Goal: Task Accomplishment & Management: Complete application form

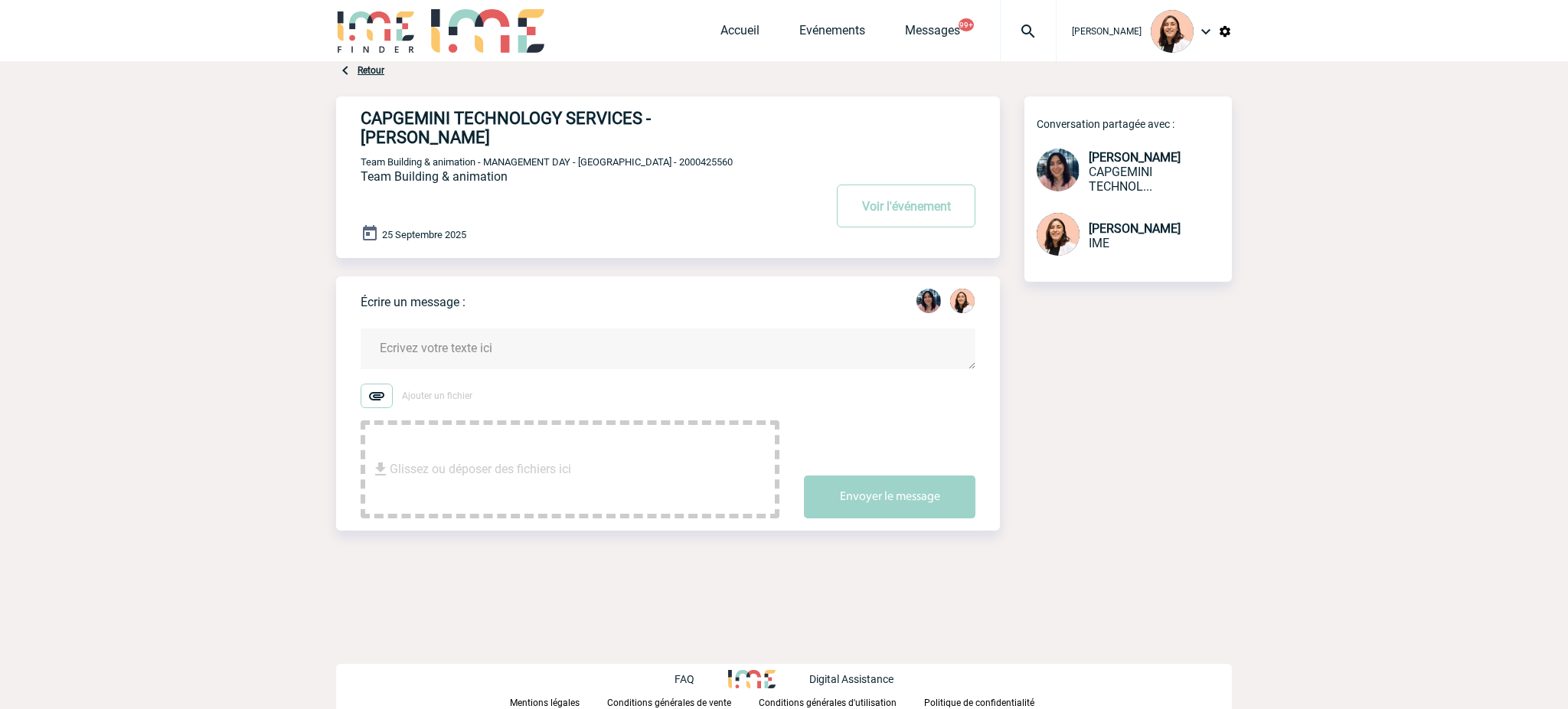
click at [1036, 34] on img at bounding box center [1028, 31] width 56 height 19
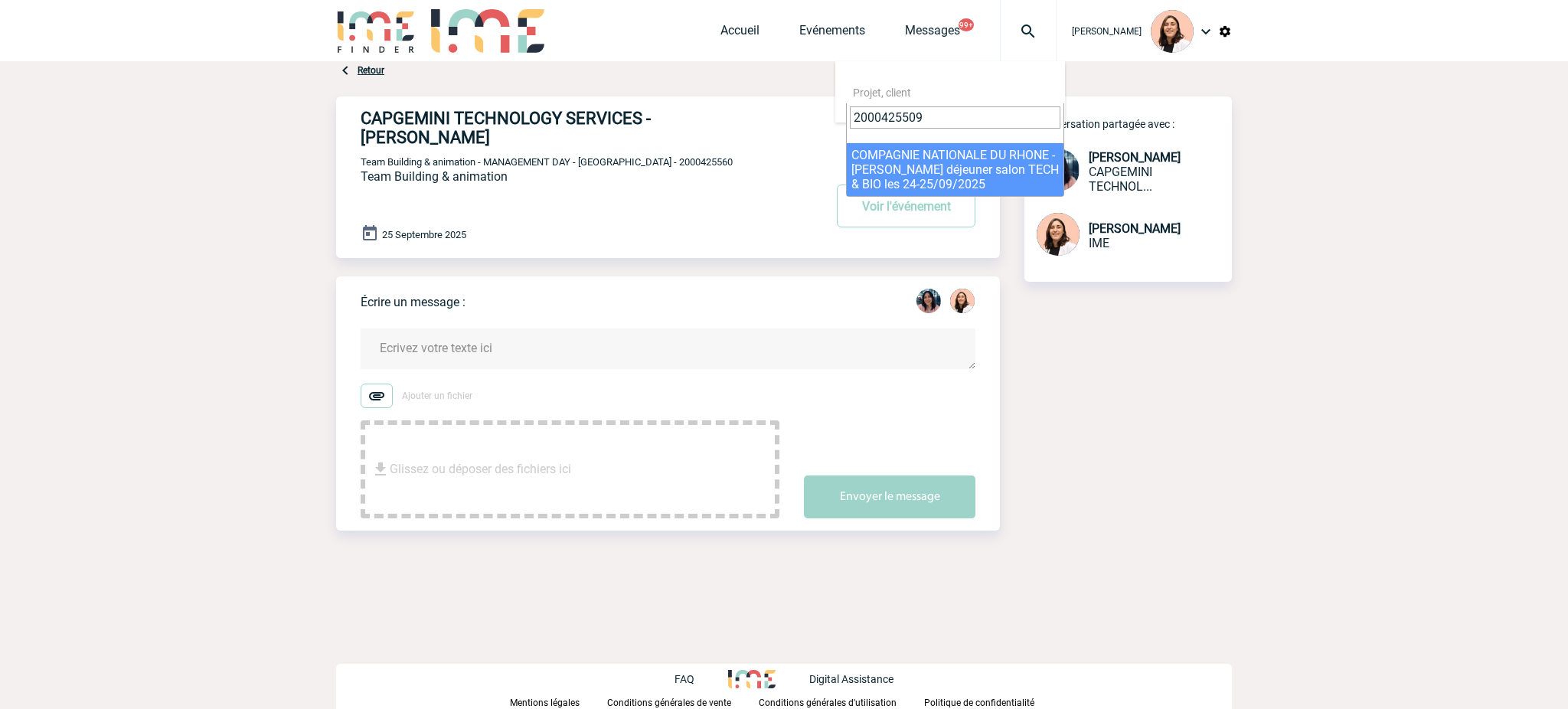
type input "2000425509"
select select "25010"
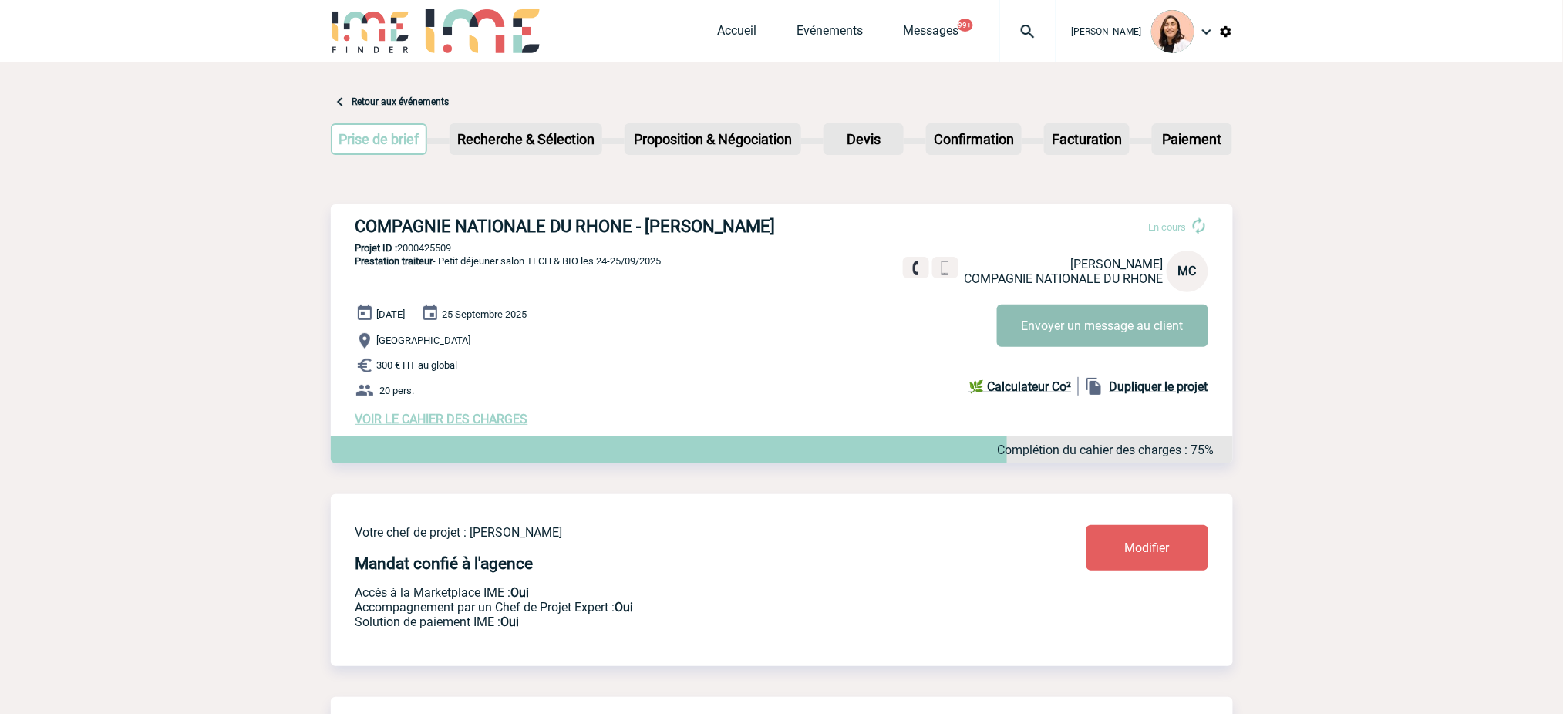
click at [1026, 339] on button "Envoyer un message au client" at bounding box center [1102, 326] width 211 height 42
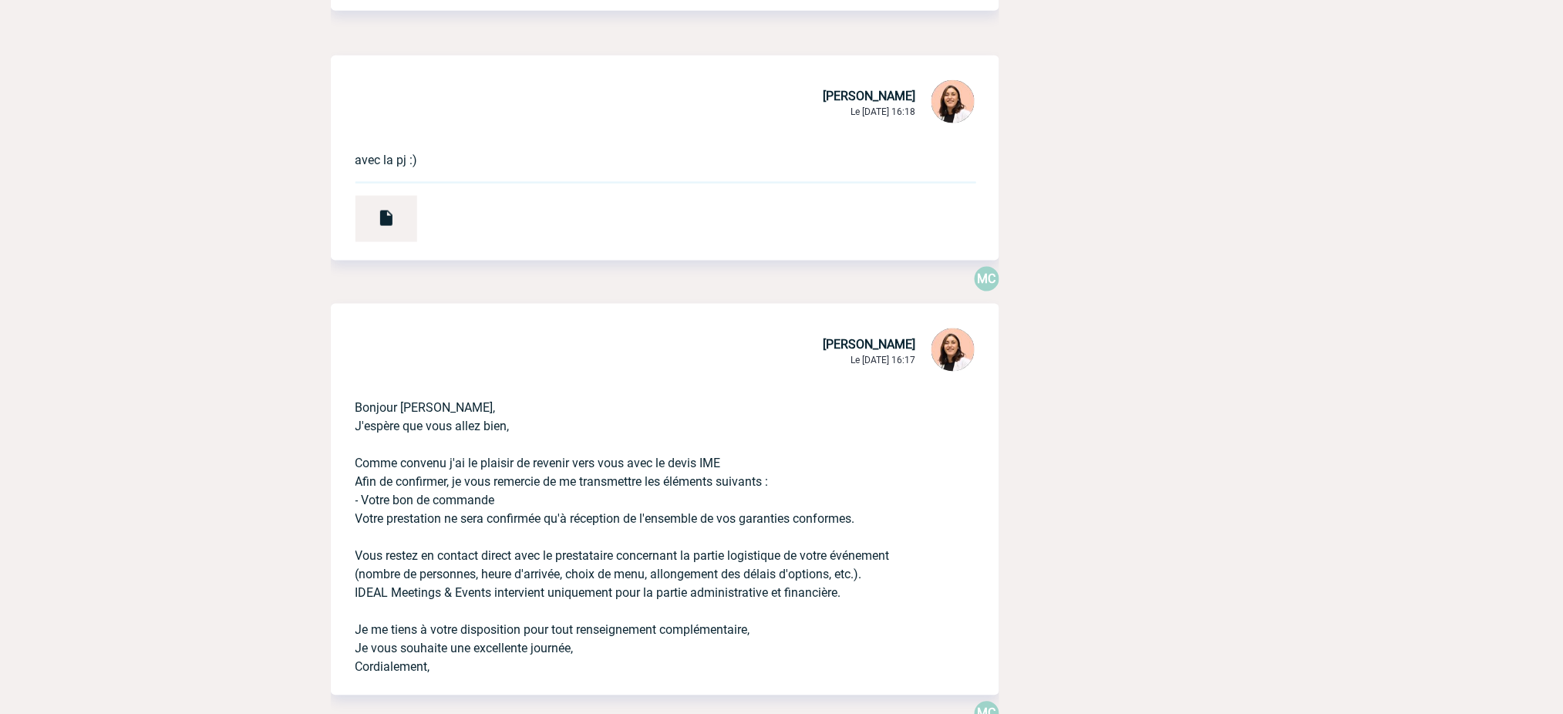
scroll to position [720, 0]
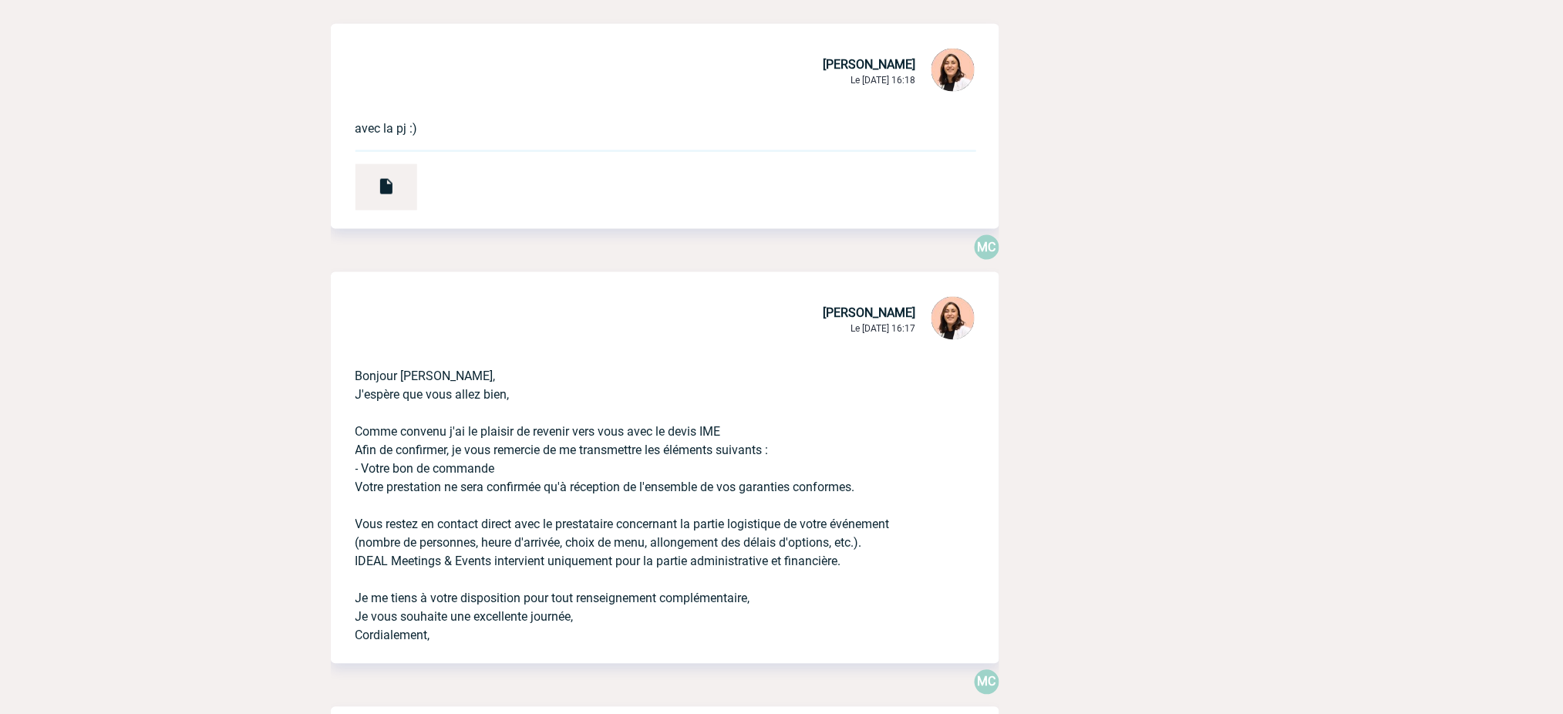
drag, startPoint x: 353, startPoint y: 403, endPoint x: 580, endPoint y: 670, distance: 349.6
click at [580, 664] on div "Bonjour Marie-Stéphanie, J'espère que vous allez bien, Comme convenu j'ai le pl…" at bounding box center [665, 503] width 669 height 321
copy p "Bonjour Marie-Stéphanie, J'espère que vous allez bien, Comme convenu j'ai le pl…"
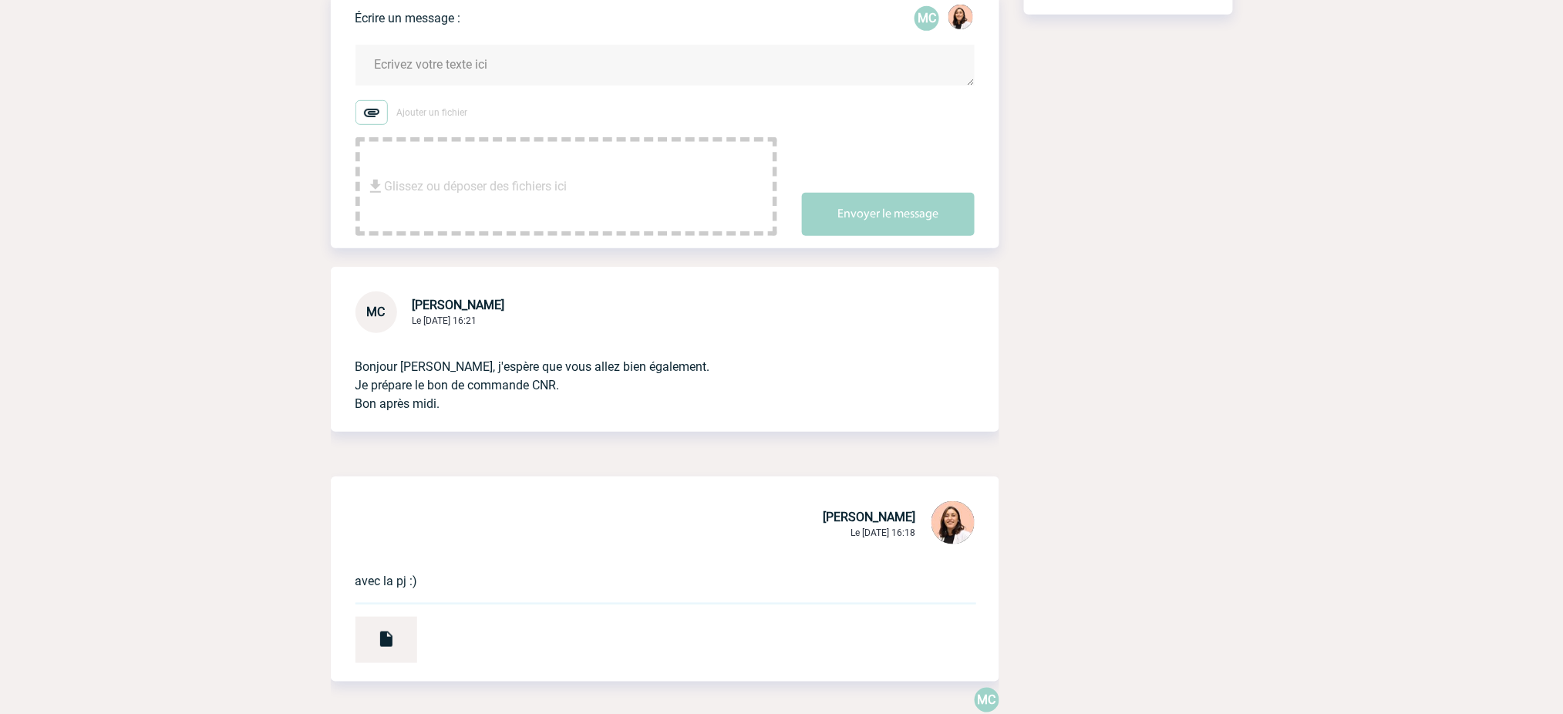
scroll to position [0, 0]
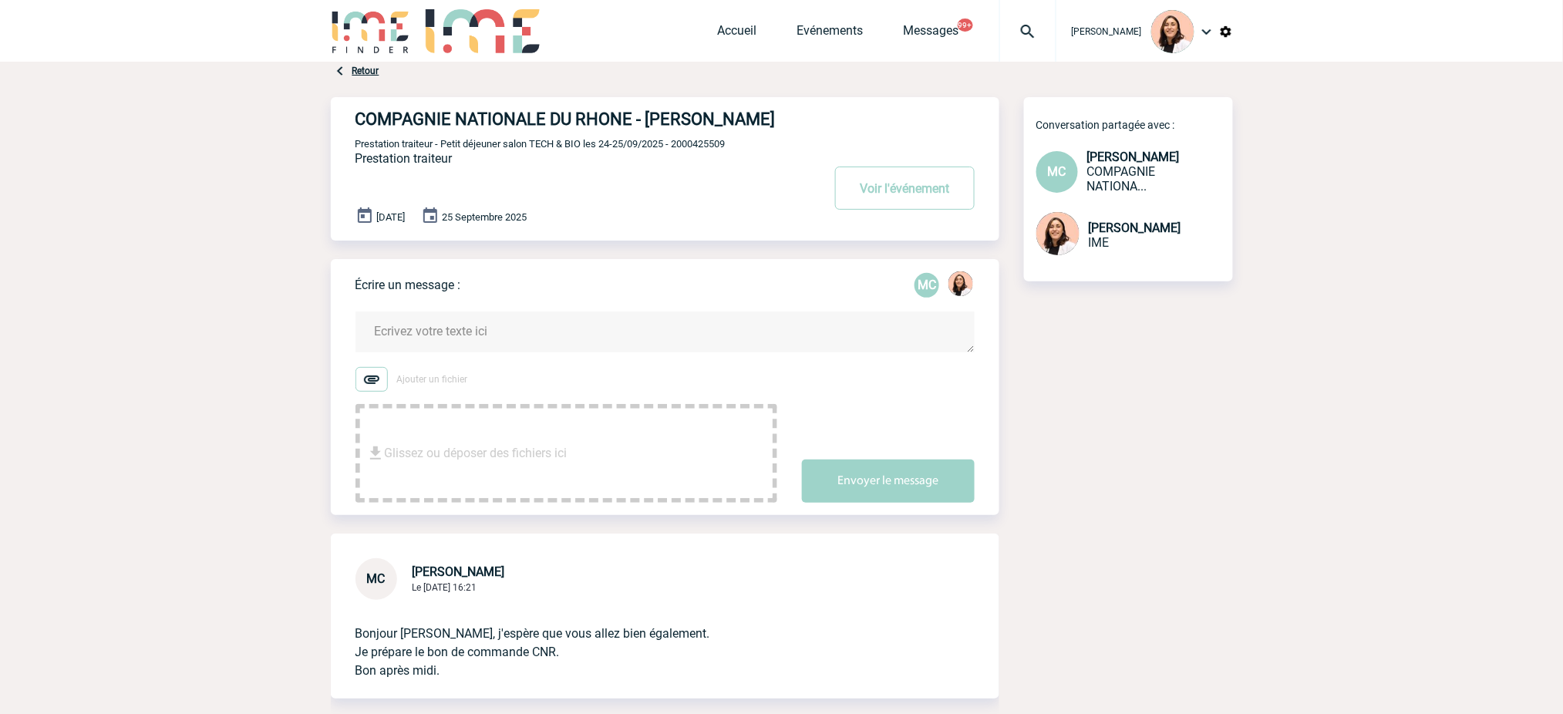
click at [498, 352] on textarea at bounding box center [665, 332] width 619 height 41
paste textarea "Bonjour Marie-Stéphanie, J'espère que vous allez bien, Comme convenu j'ai le pl…"
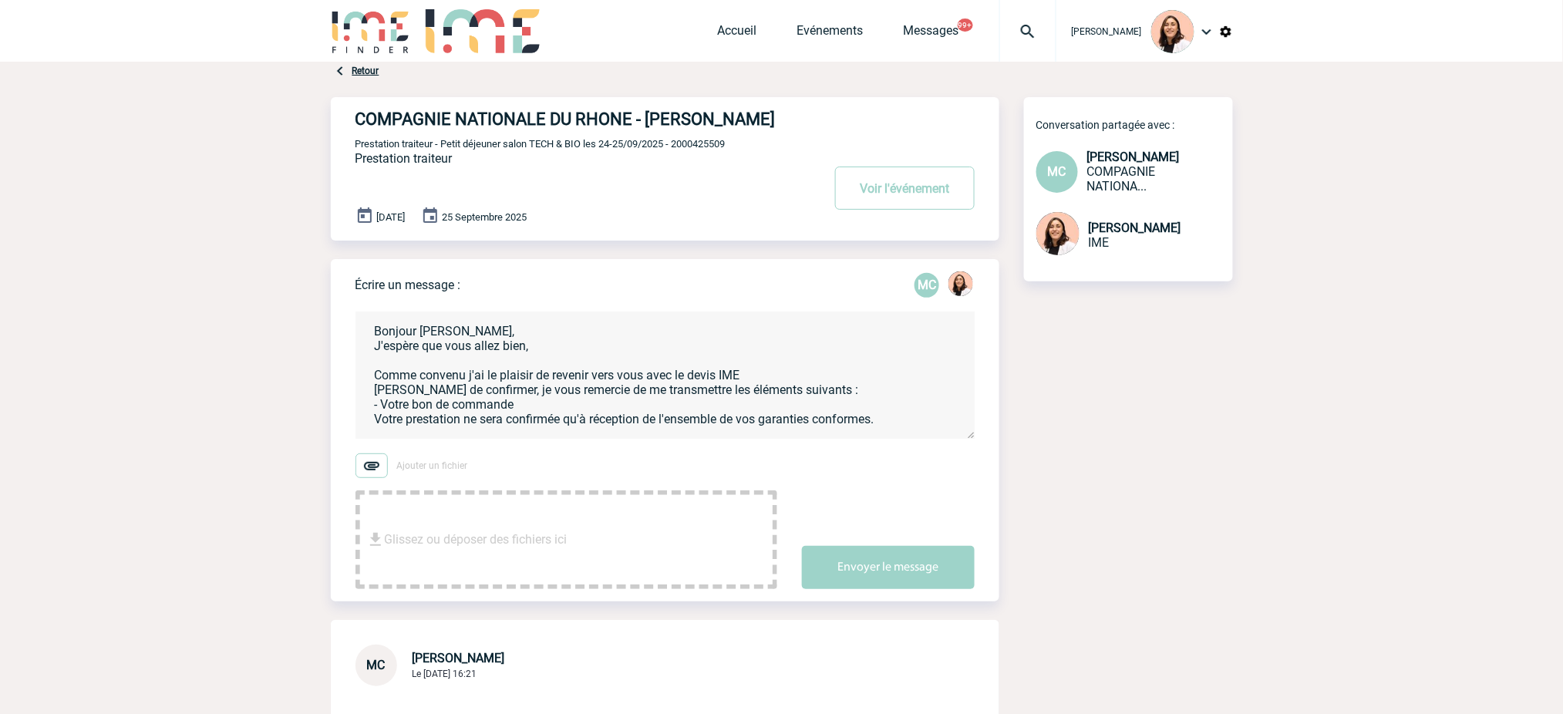
click at [492, 392] on textarea "Bonjour Marie-Stéphanie, J'espère que vous allez bien, Comme convenu j'ai le pl…" at bounding box center [665, 375] width 619 height 127
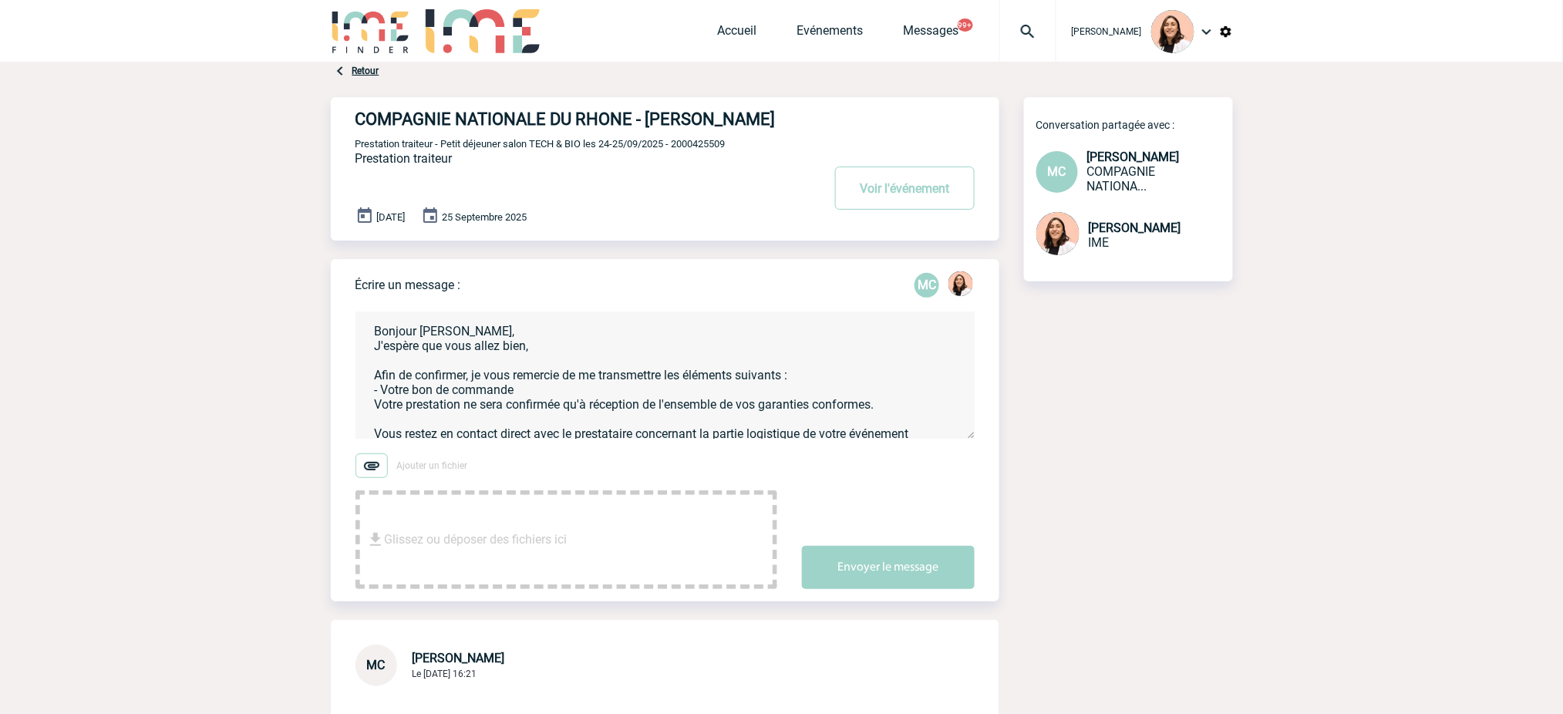
click at [383, 410] on textarea "Bonjour Marie-Stéphanie, J'espère que vous allez bien, Afin de confirmer, je vo…" at bounding box center [665, 375] width 619 height 127
drag, startPoint x: 389, startPoint y: 413, endPoint x: 673, endPoint y: 398, distance: 285.0
click at [673, 398] on textarea "Bonjour Marie-Stéphanie, J'espère que vous allez bien, Afin de confirmer, je vo…" at bounding box center [665, 375] width 619 height 127
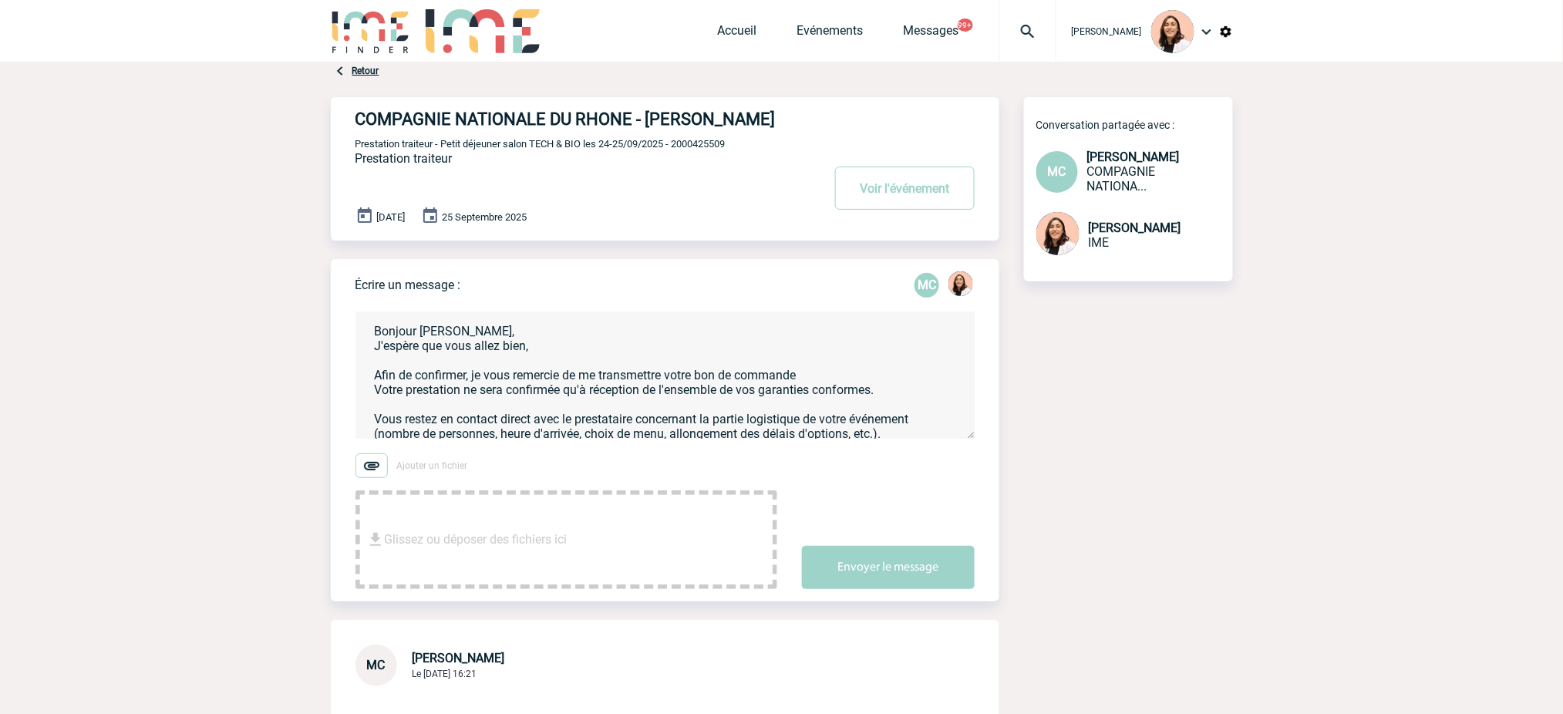
scroll to position [81, 0]
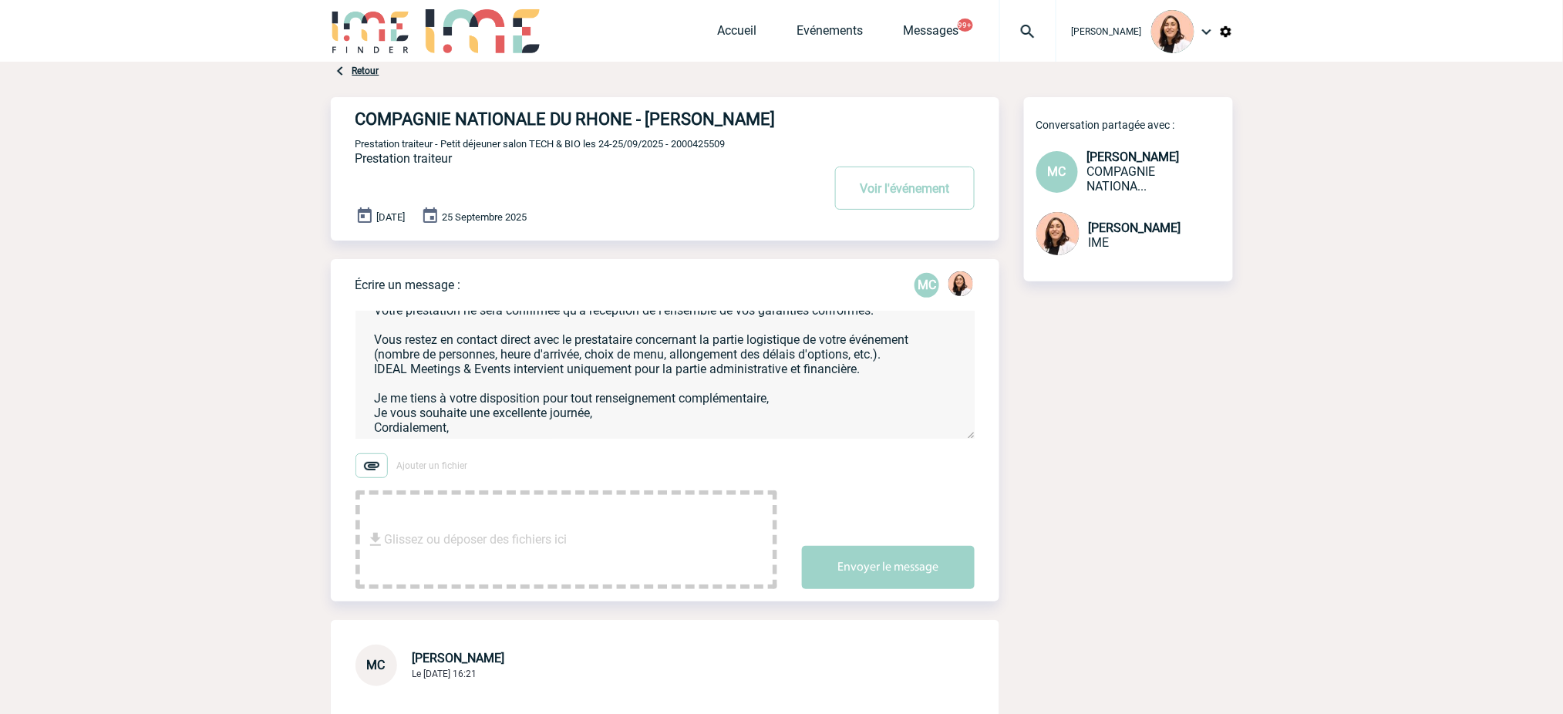
drag, startPoint x: 365, startPoint y: 346, endPoint x: 779, endPoint y: 418, distance: 420.5
click at [779, 418] on textarea "Bonjour Marie-Stéphanie, J'espère que vous allez bien, Afin de confirmer, je vo…" at bounding box center [665, 375] width 619 height 127
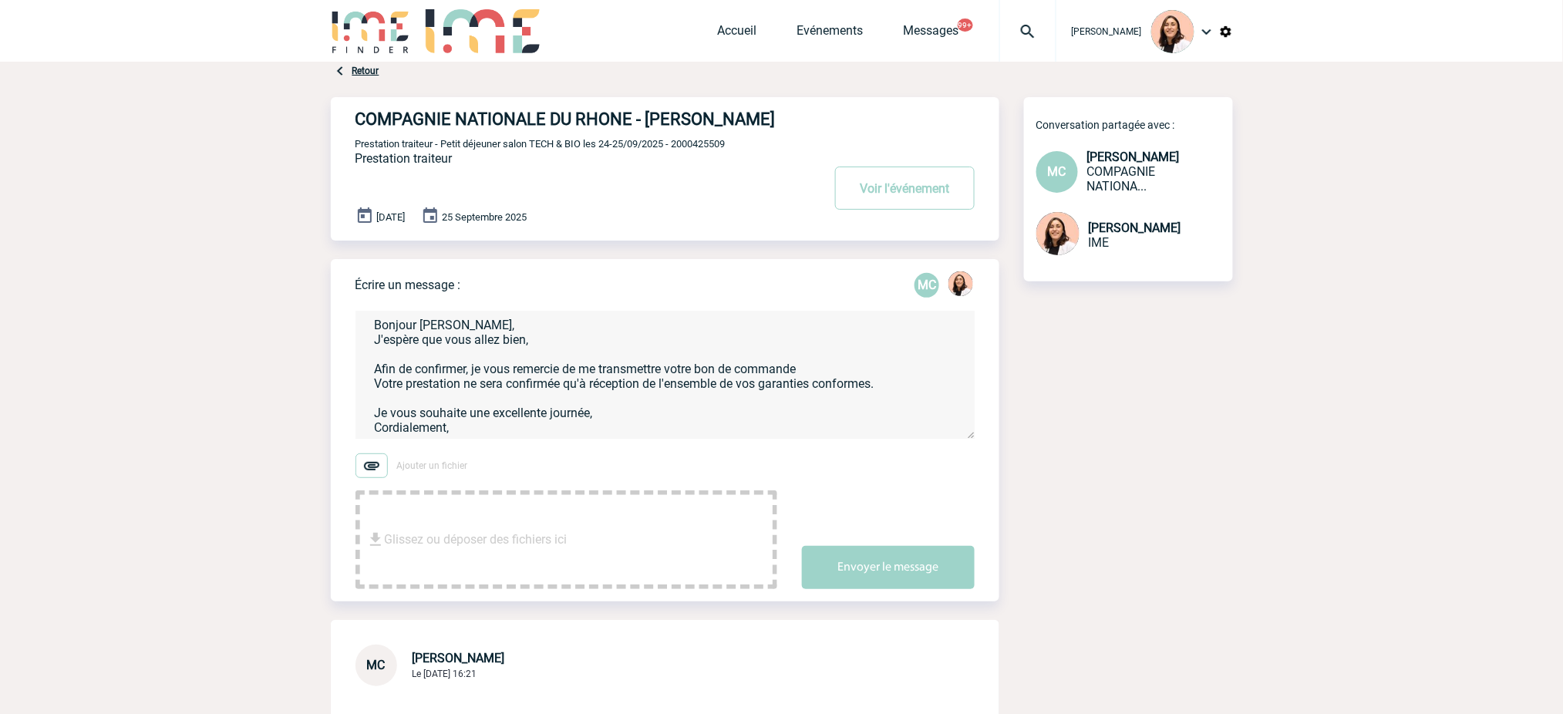
scroll to position [7, 0]
type textarea "Bonjour Marie-Stéphanie, J'espère que vous allez bien, Afin de confirmer, je vo…"
click at [932, 589] on button "Envoyer le message" at bounding box center [888, 567] width 173 height 43
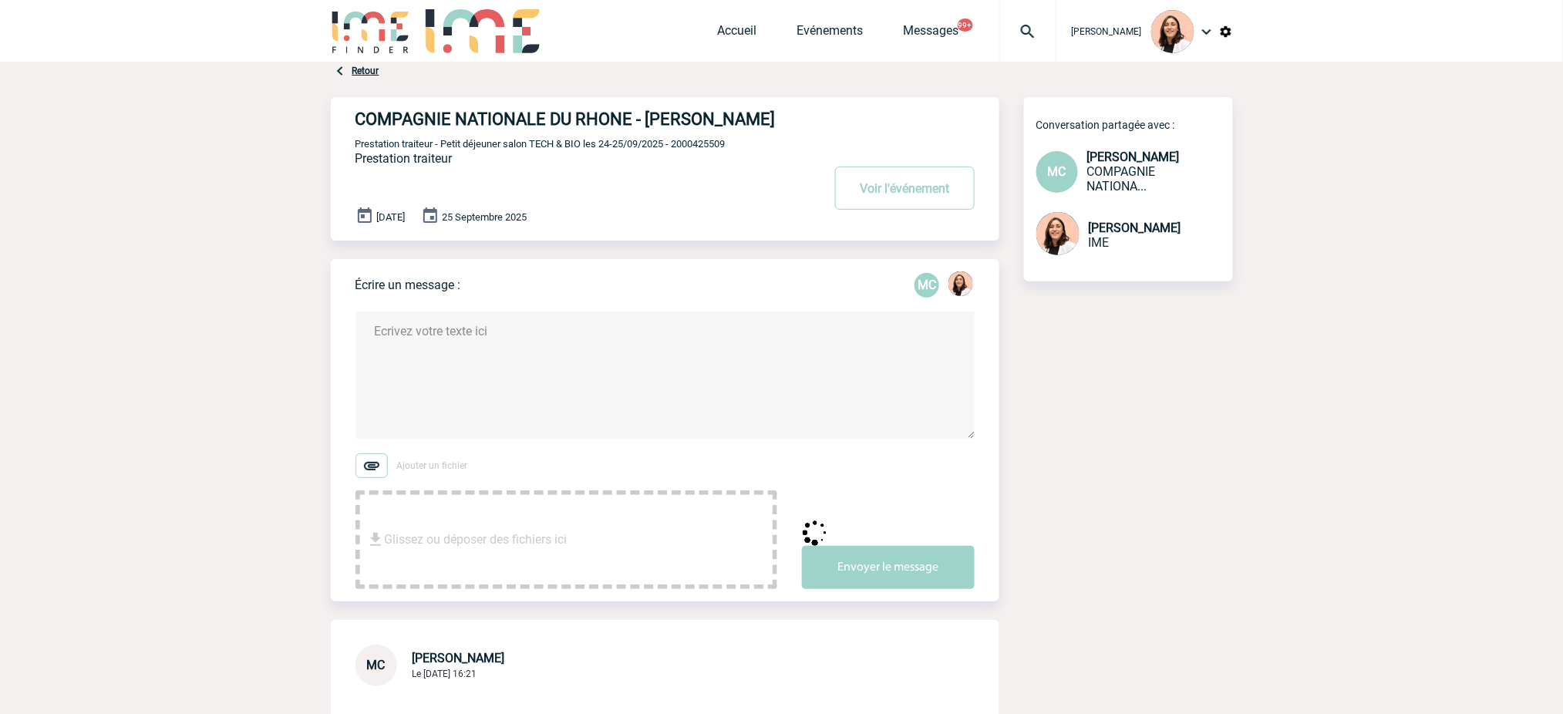
scroll to position [0, 0]
drag, startPoint x: 1027, startPoint y: 26, endPoint x: 1009, endPoint y: 63, distance: 41.4
click at [1027, 26] on img at bounding box center [1028, 31] width 56 height 19
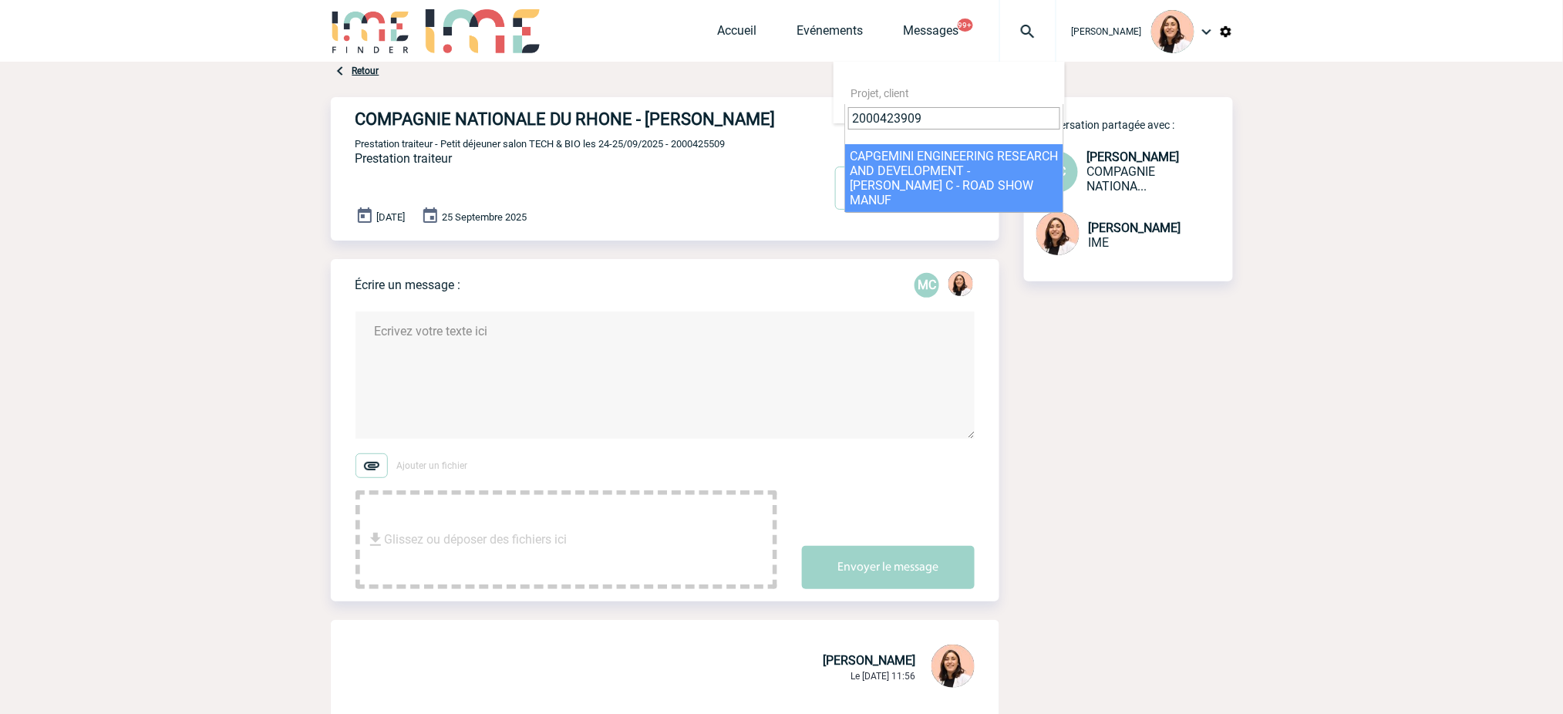
type input "2000423909"
select select "23410"
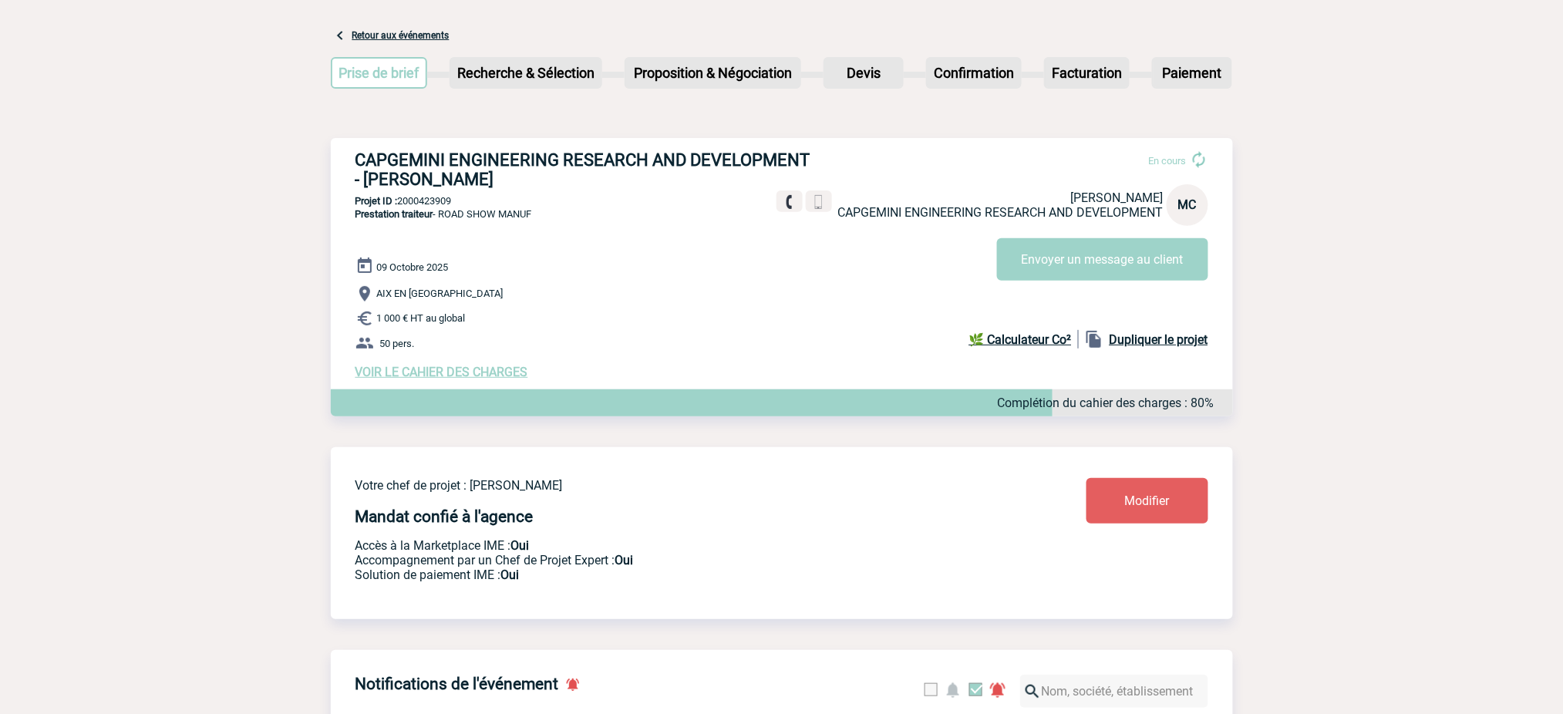
scroll to position [103, 0]
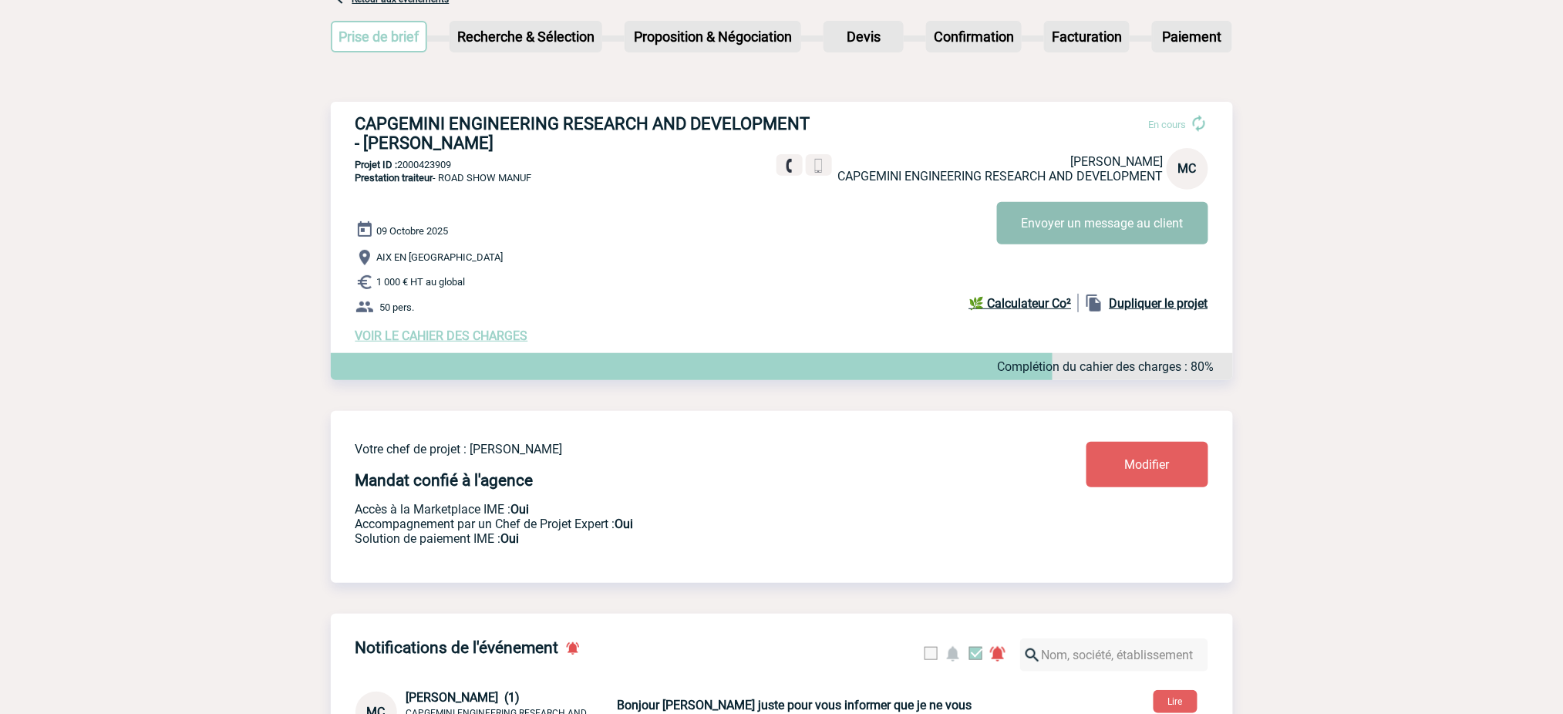
click at [1092, 221] on button "Envoyer un message au client" at bounding box center [1102, 223] width 211 height 42
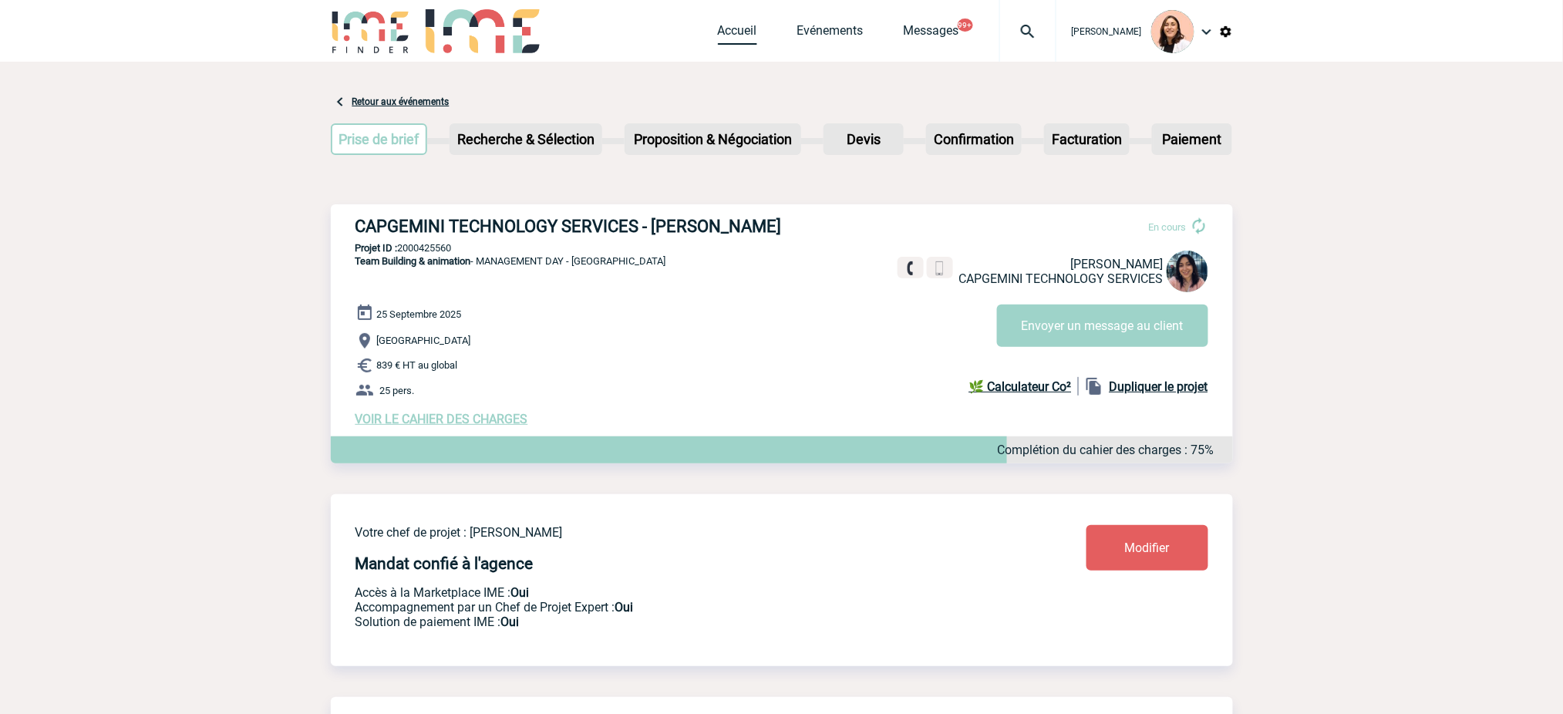
drag, startPoint x: 744, startPoint y: 29, endPoint x: 757, endPoint y: 34, distance: 13.9
click at [744, 29] on link "Accueil" at bounding box center [737, 34] width 39 height 22
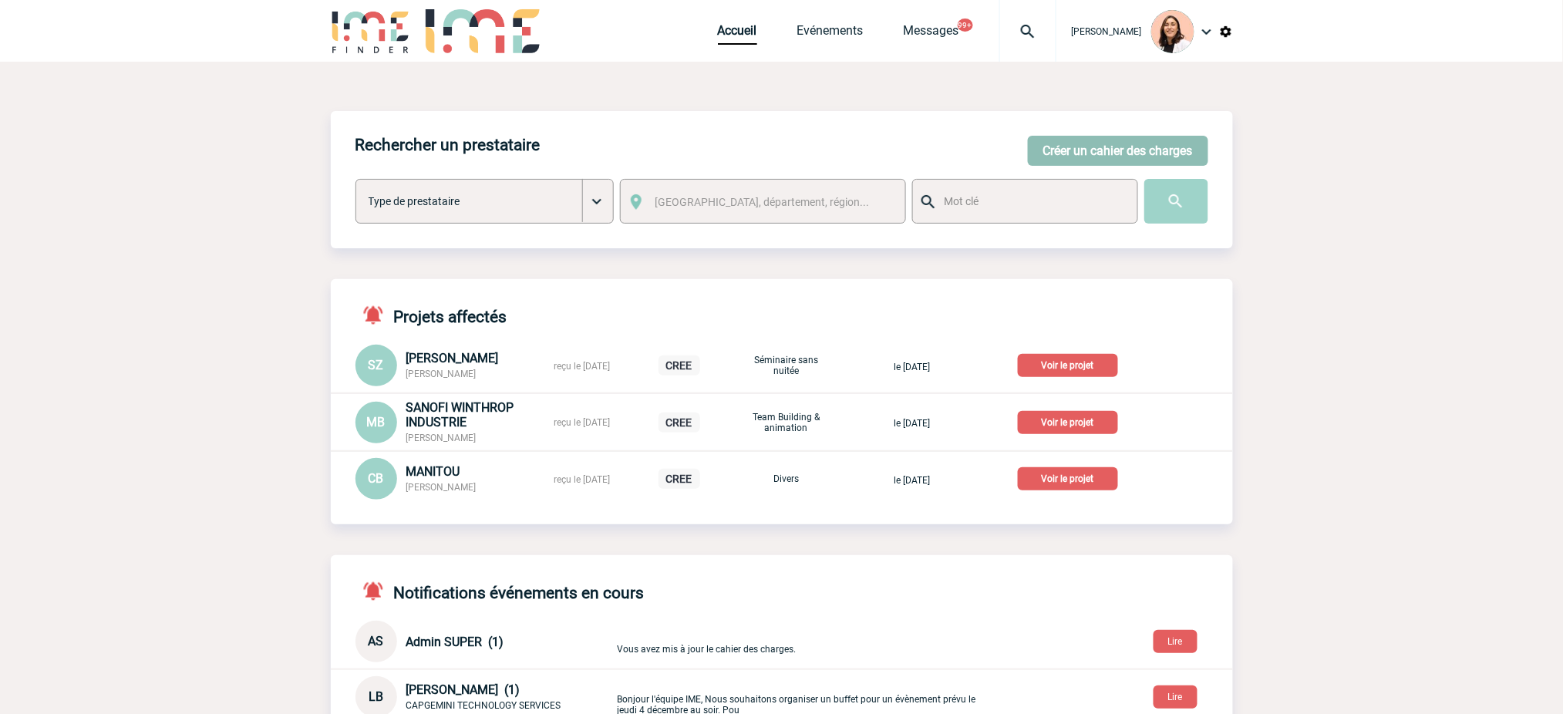
click at [1071, 154] on button "Créer un cahier des charges" at bounding box center [1118, 151] width 180 height 30
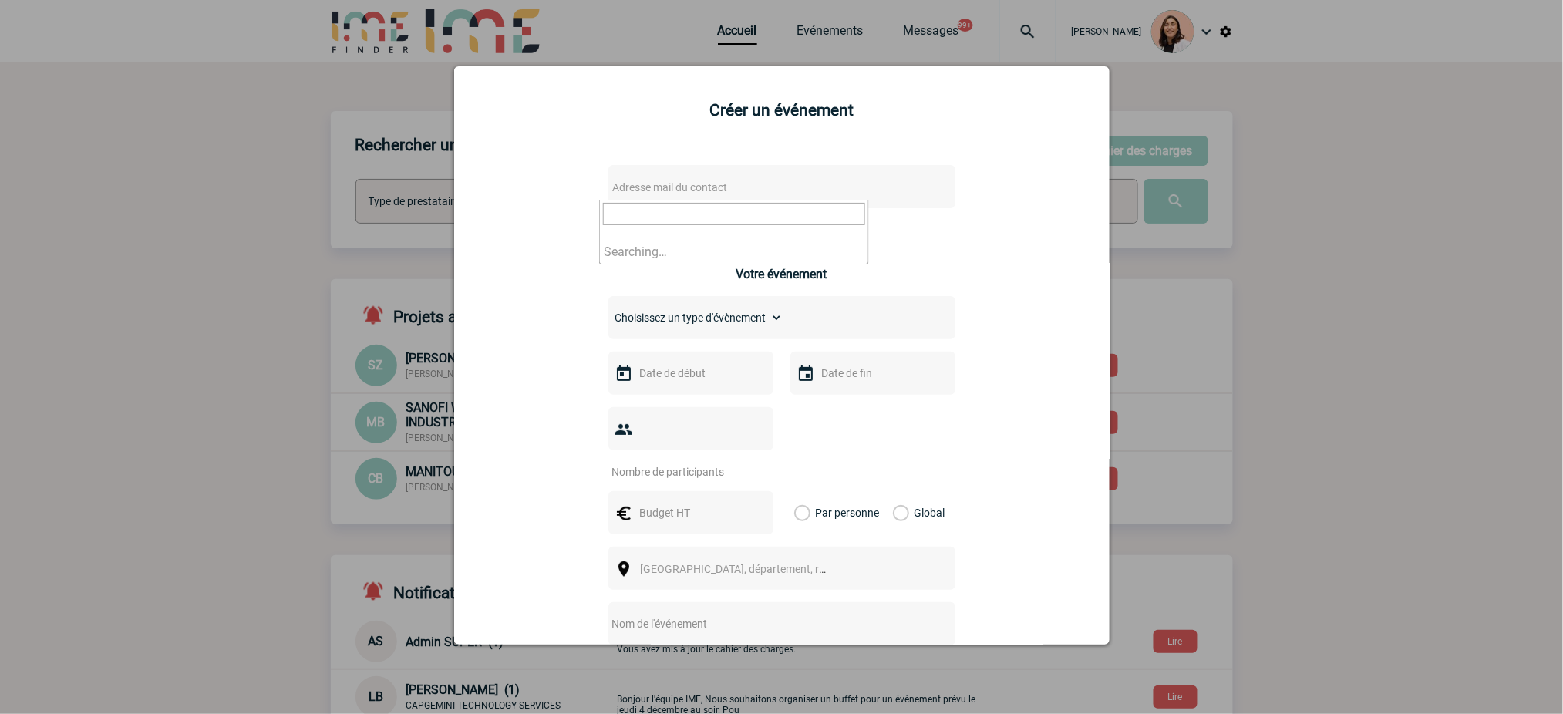
click at [794, 192] on span "Adresse mail du contact" at bounding box center [742, 188] width 270 height 22
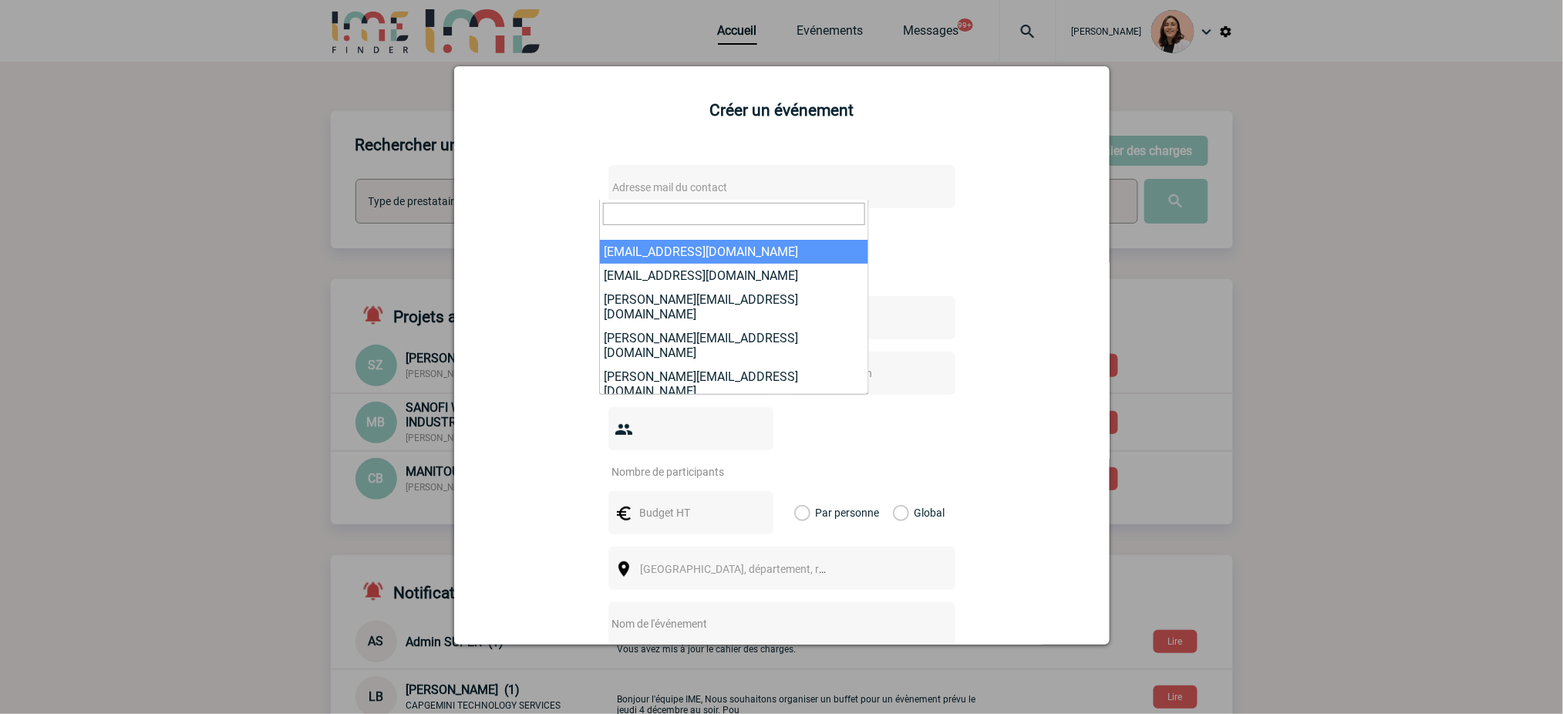
click at [728, 215] on input "search" at bounding box center [734, 214] width 262 height 22
paste input "[EMAIL_ADDRESS][PERSON_NAME][DOMAIN_NAME]"
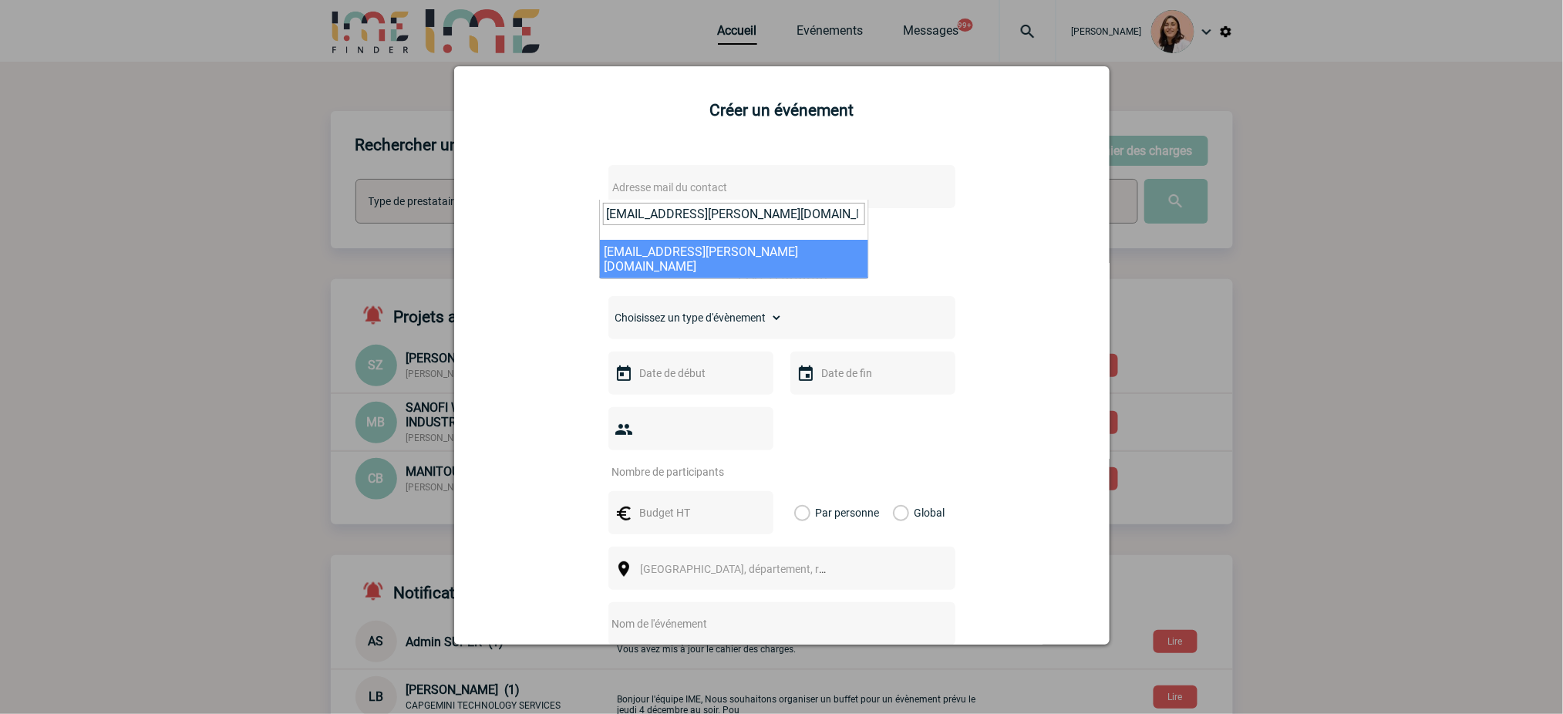
type input "[EMAIL_ADDRESS][PERSON_NAME][DOMAIN_NAME]"
select select "128677"
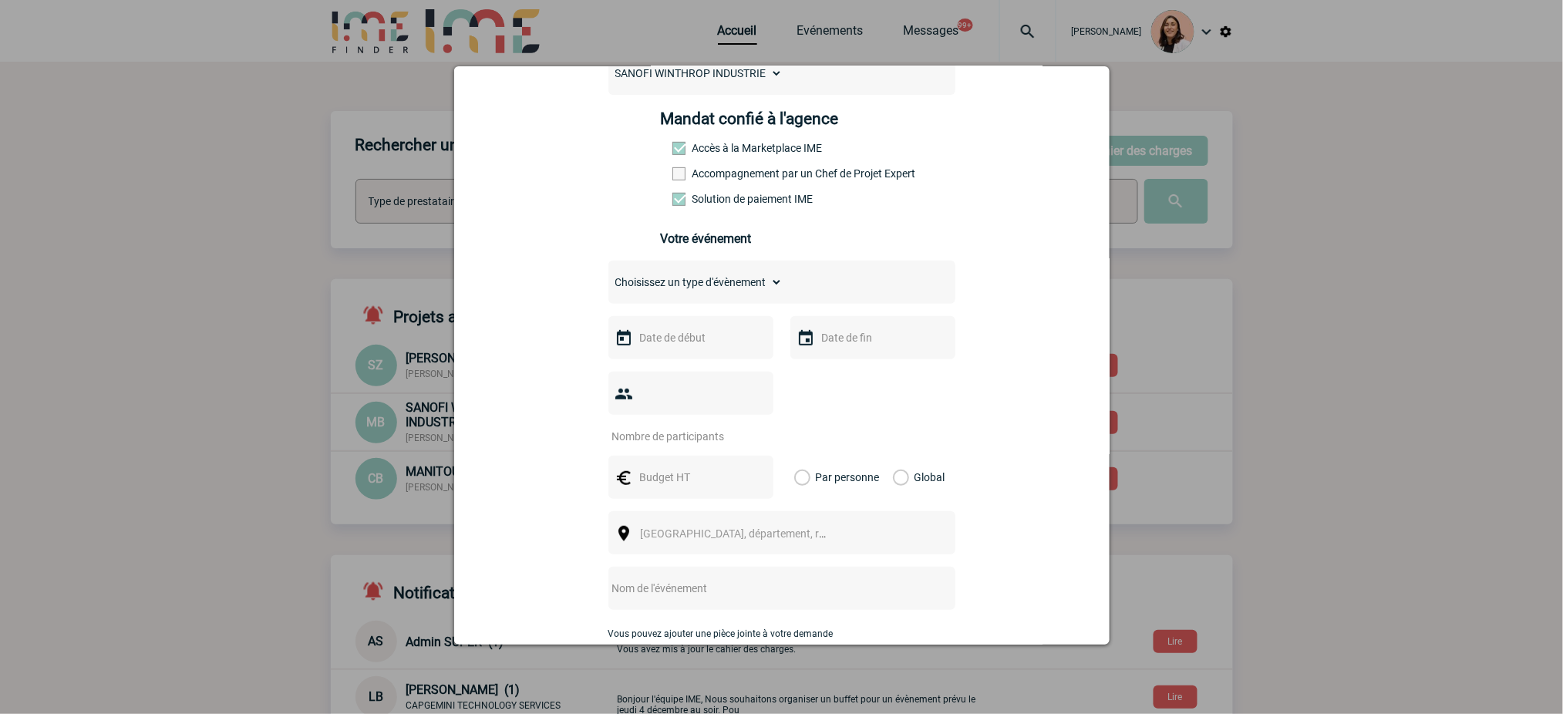
scroll to position [205, 0]
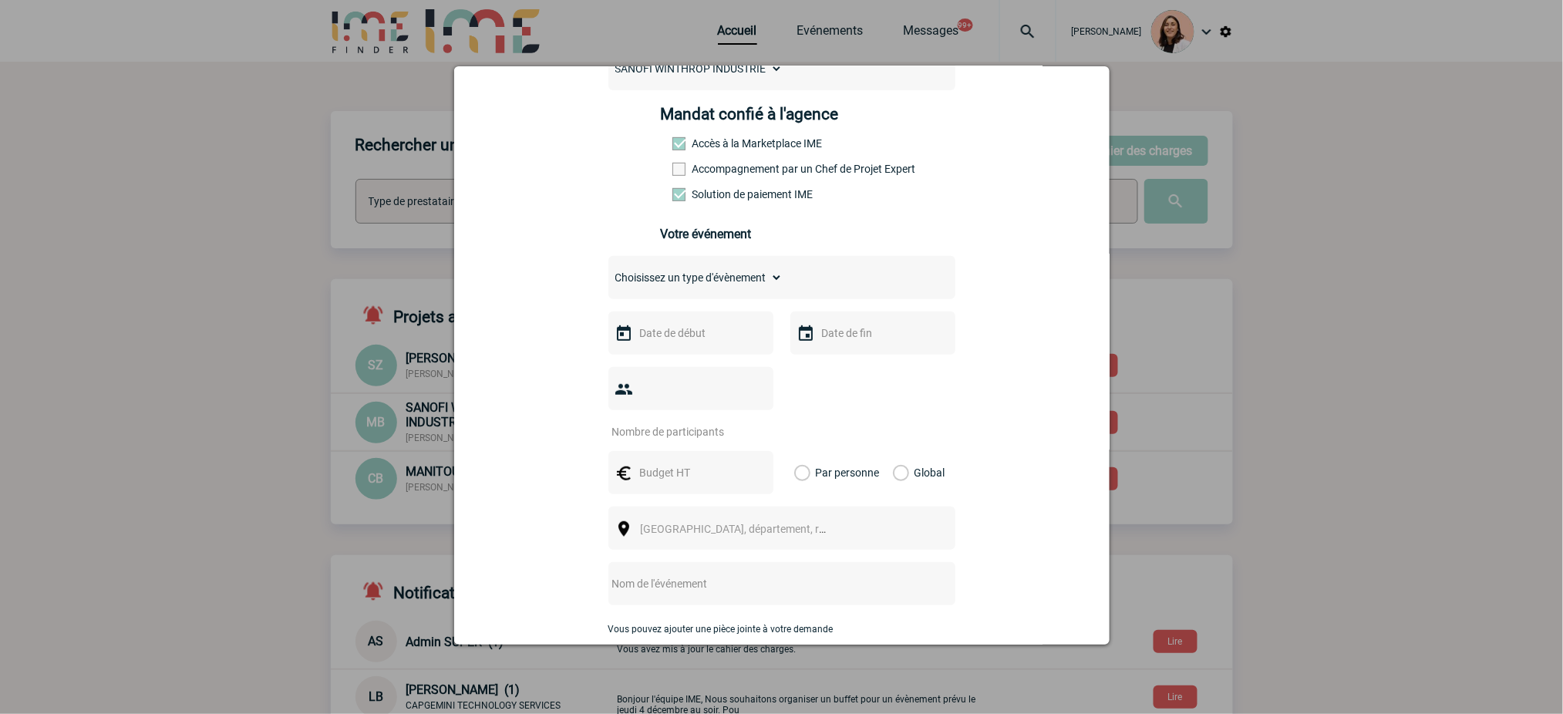
click at [764, 278] on select "Choisissez un type d'évènement Séminaire avec nuitée Séminaire sans nuitée Repa…" at bounding box center [696, 278] width 174 height 22
select select "3"
click at [609, 272] on select "Choisissez un type d'évènement Séminaire avec nuitée Séminaire sans nuitée Repa…" at bounding box center [696, 278] width 174 height 22
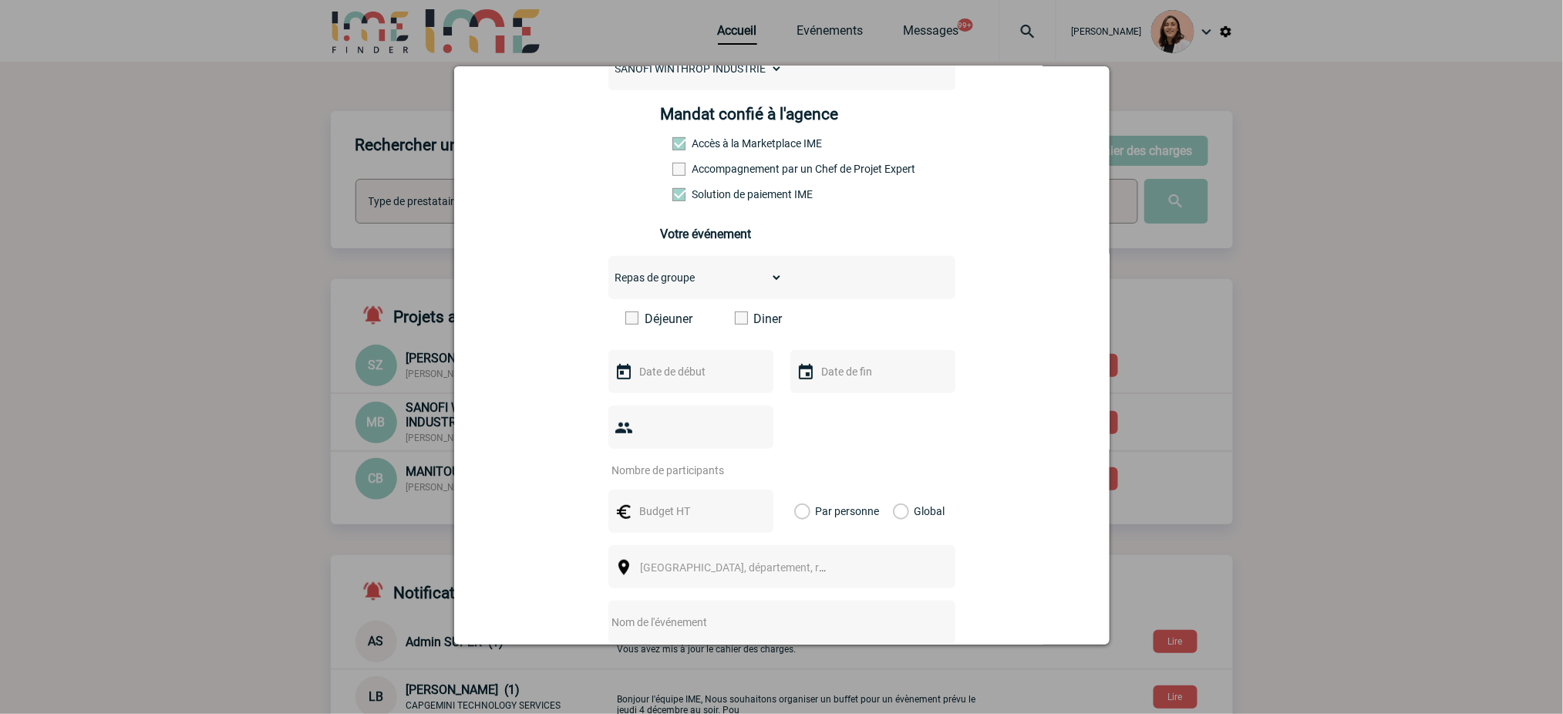
click at [741, 316] on label "Diner" at bounding box center [779, 319] width 89 height 15
click at [0, 0] on input "Diner" at bounding box center [0, 0] width 0 height 0
click at [720, 369] on input "text" at bounding box center [689, 372] width 106 height 20
click at [825, 406] on span "Suivant" at bounding box center [828, 402] width 12 height 12
click at [665, 555] on link "21" at bounding box center [677, 551] width 29 height 28
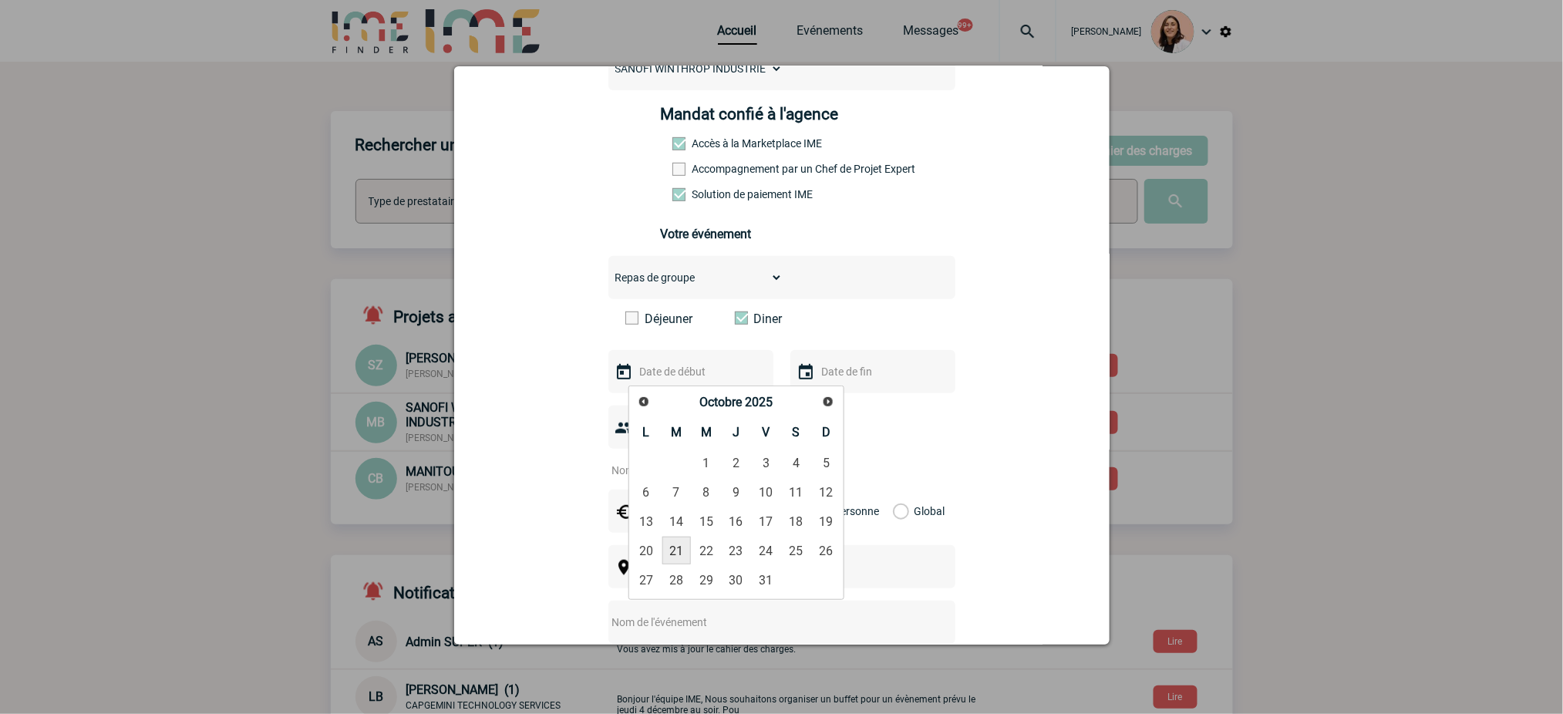
type input "[DATE]"
click at [819, 366] on input "text" at bounding box center [871, 372] width 106 height 20
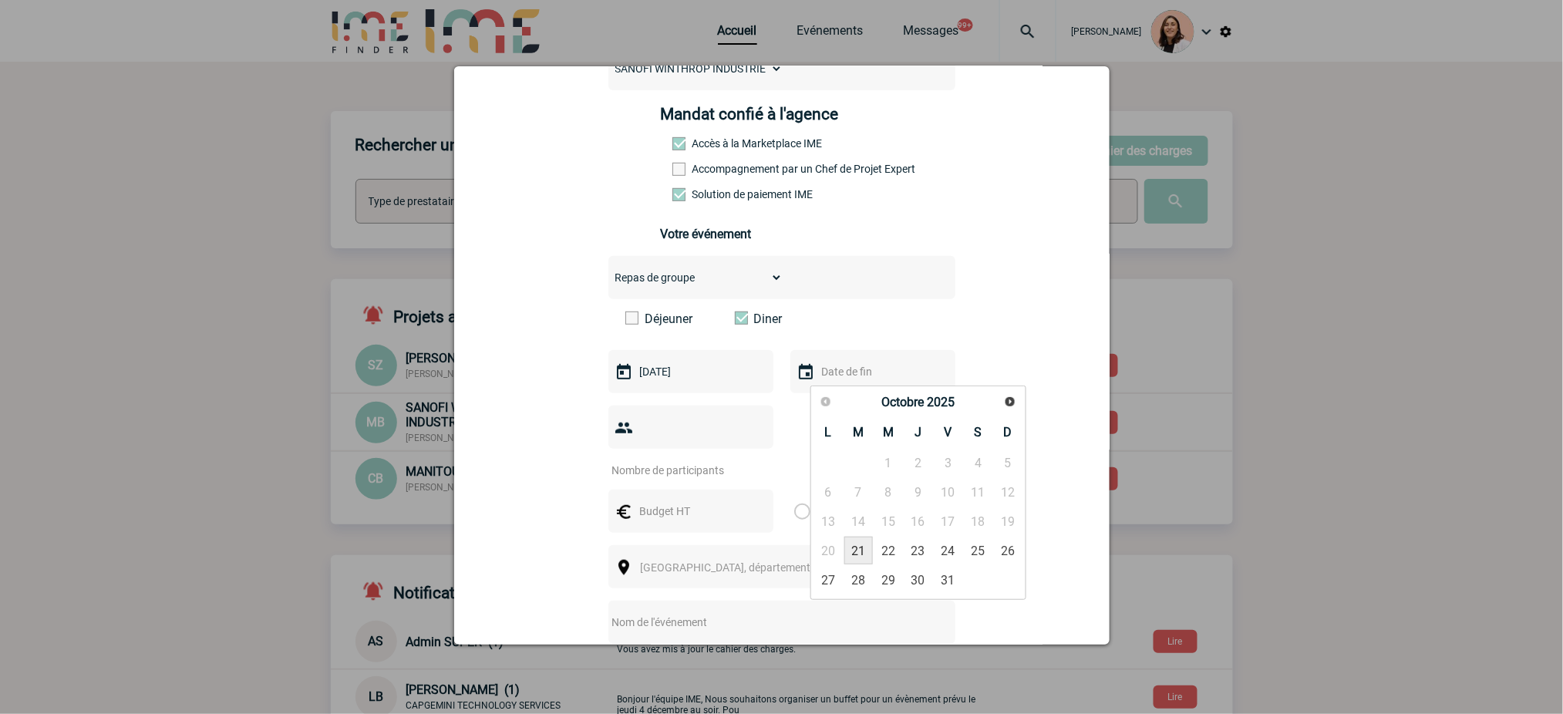
click at [858, 551] on link "21" at bounding box center [859, 551] width 29 height 28
type input "[DATE]"
click at [672, 471] on input "number" at bounding box center [681, 470] width 145 height 20
type input "17"
click at [735, 510] on div at bounding box center [691, 511] width 165 height 43
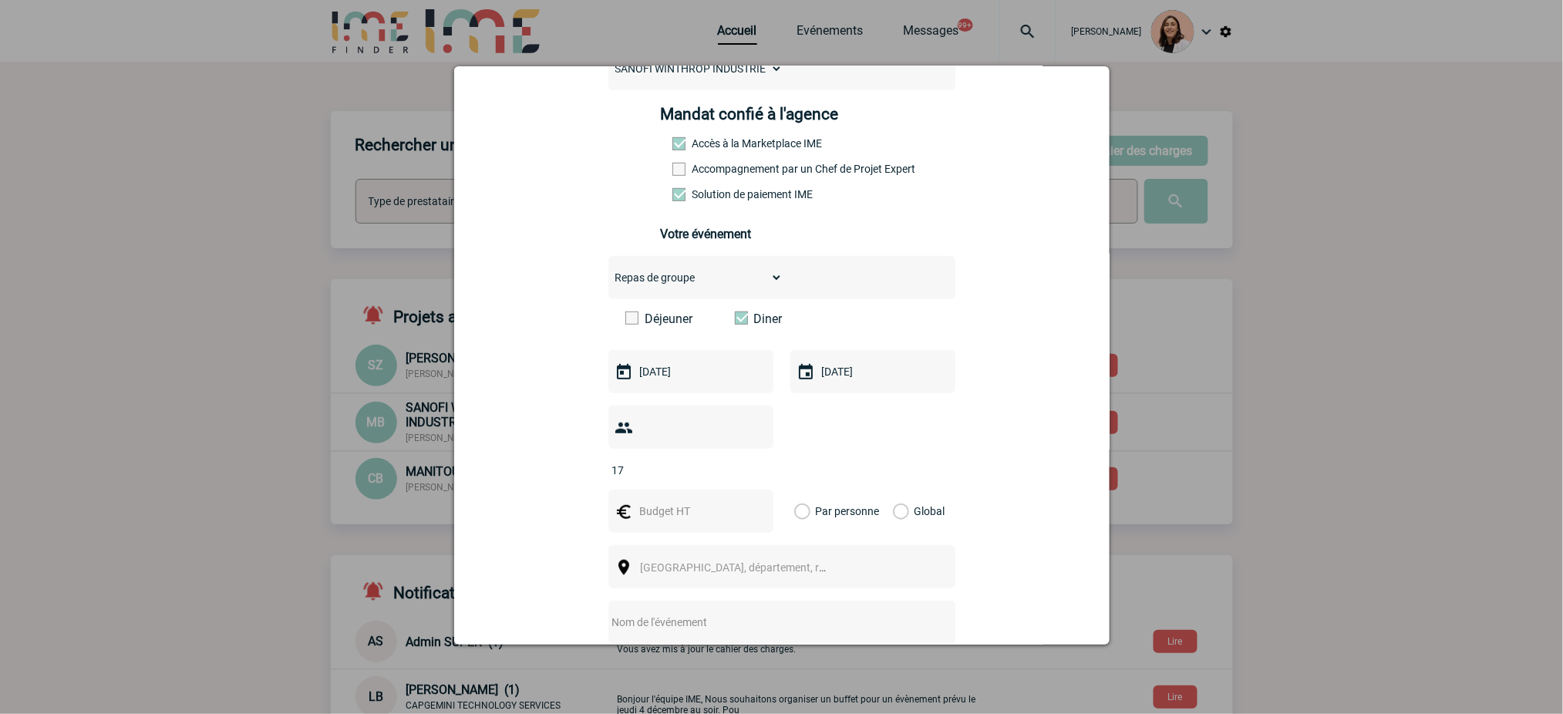
click at [666, 513] on input "text" at bounding box center [689, 511] width 106 height 20
type input "1500"
click at [893, 512] on label "Global" at bounding box center [898, 511] width 10 height 43
click at [0, 0] on input "Global" at bounding box center [0, 0] width 0 height 0
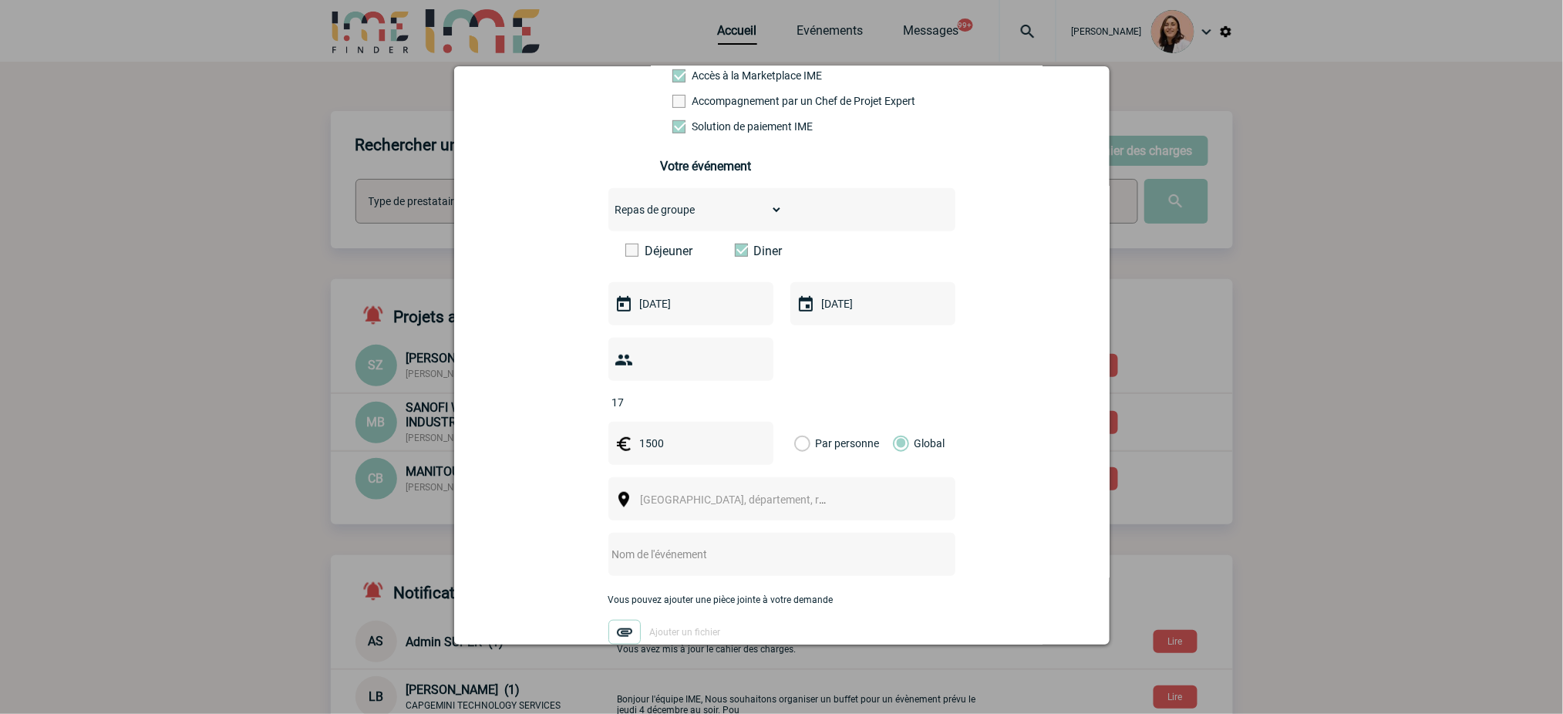
scroll to position [309, 0]
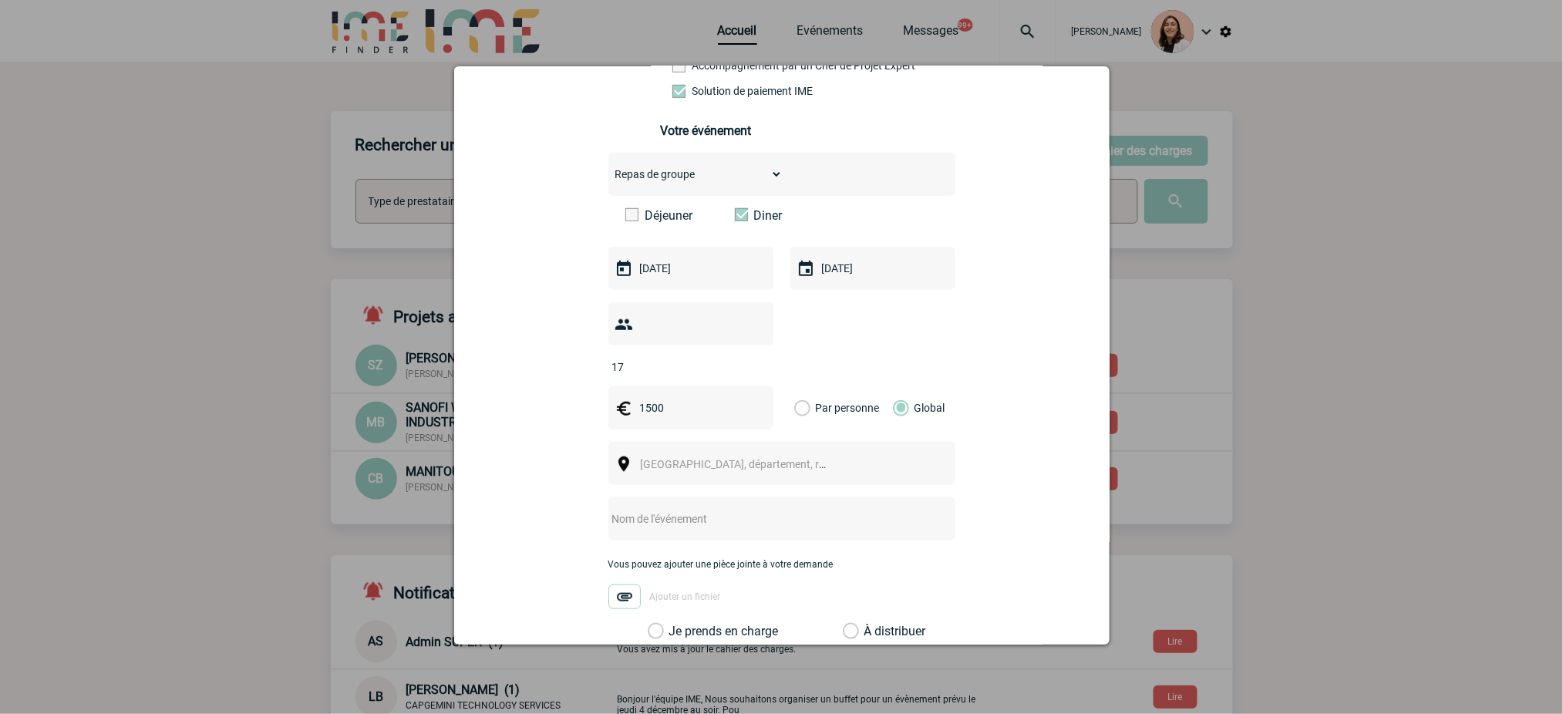
click at [809, 468] on span "[GEOGRAPHIC_DATA], département, région..." at bounding box center [741, 465] width 212 height 22
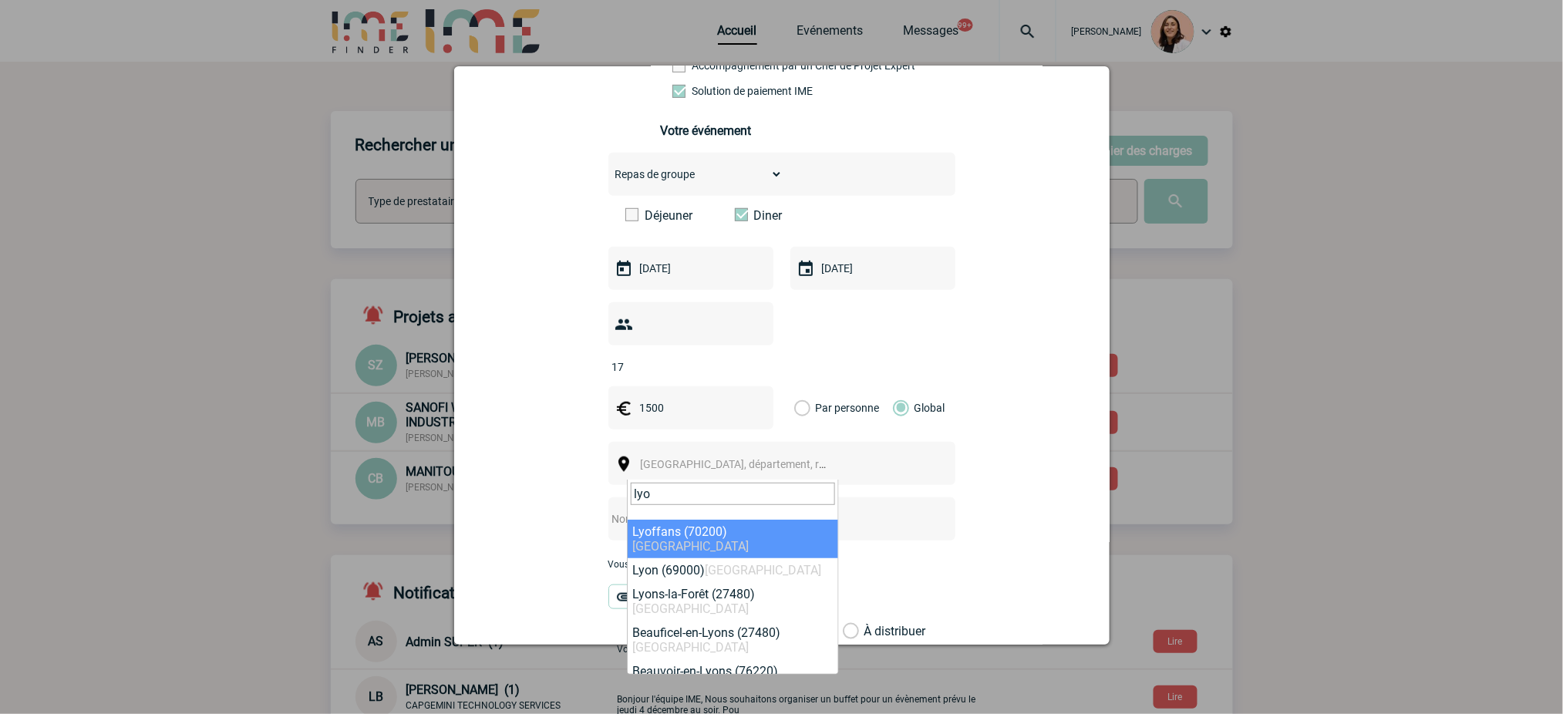
type input "lyo"
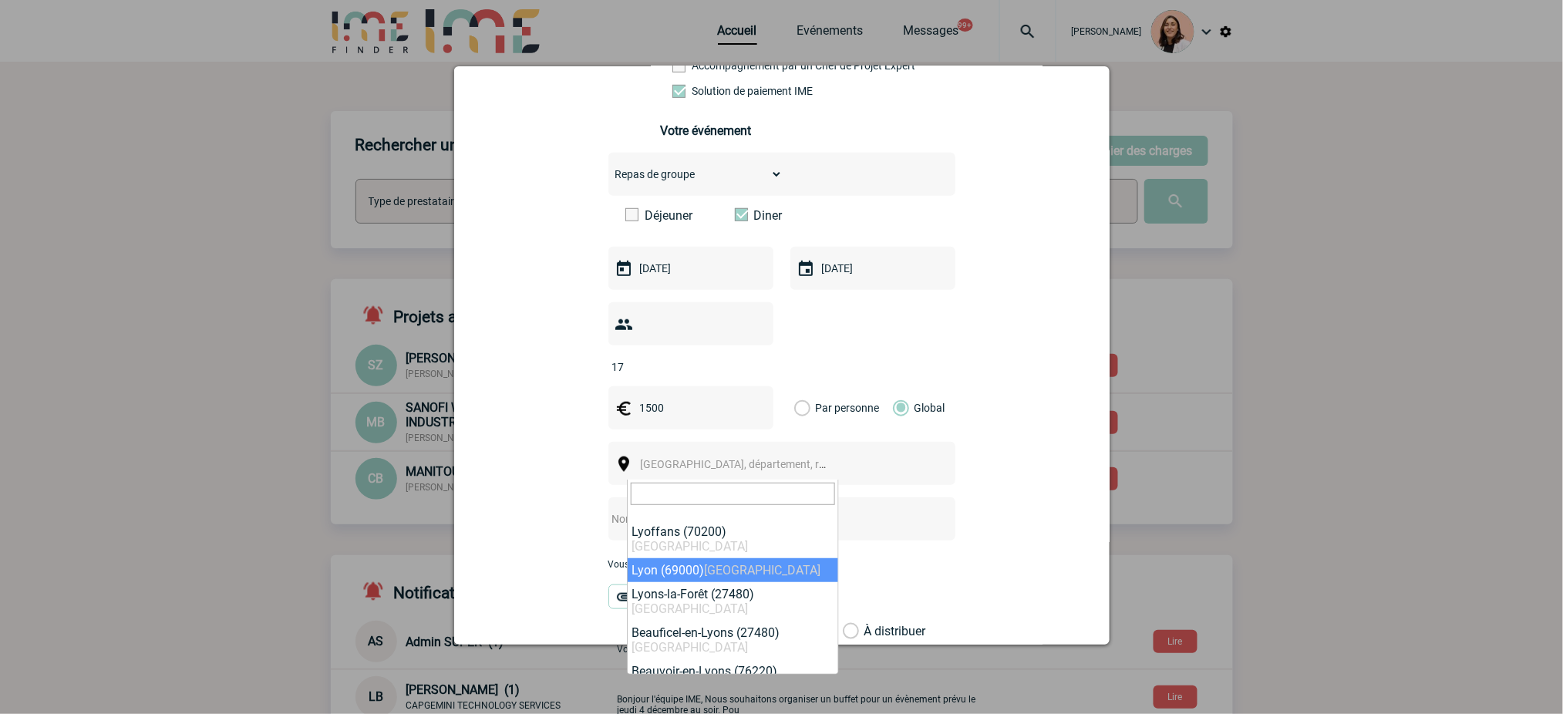
select select "36544"
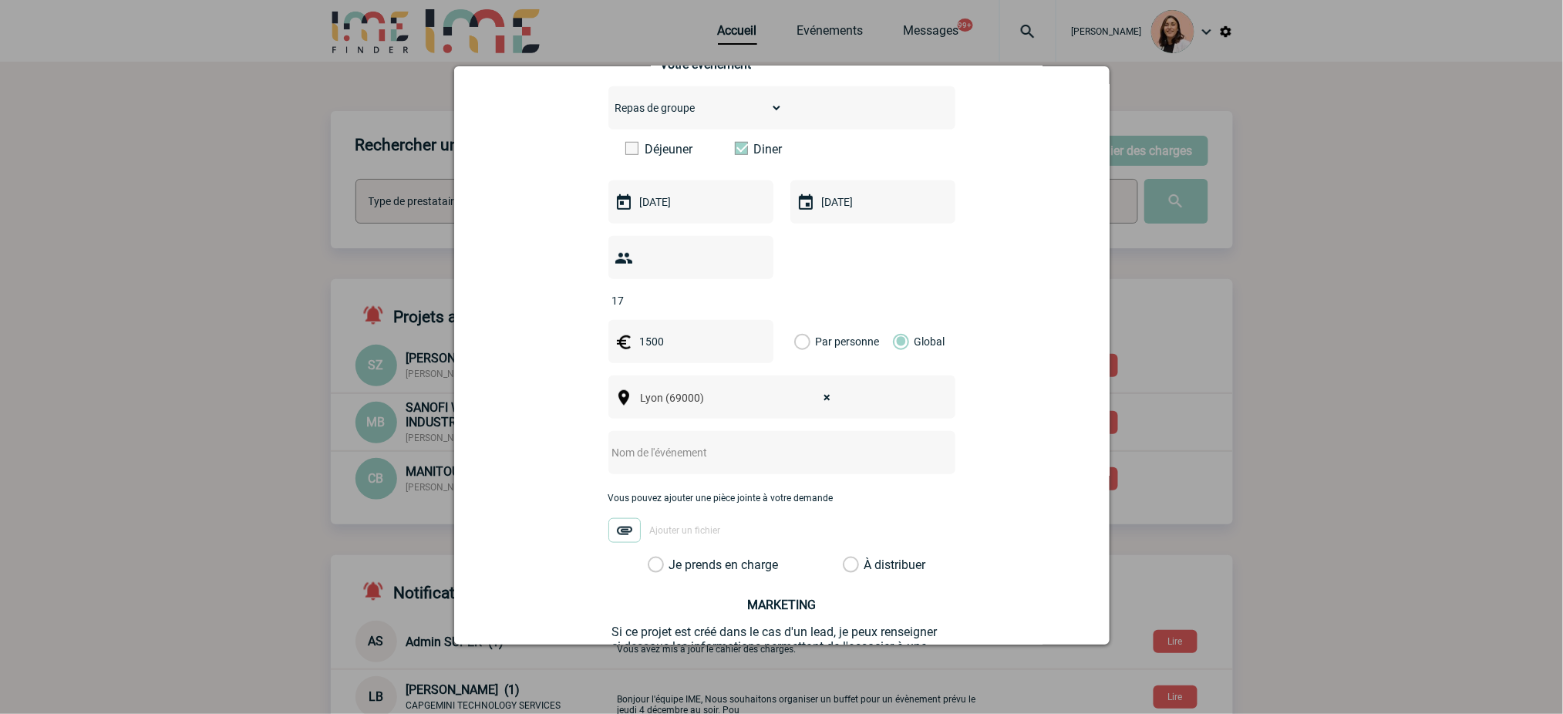
scroll to position [411, 0]
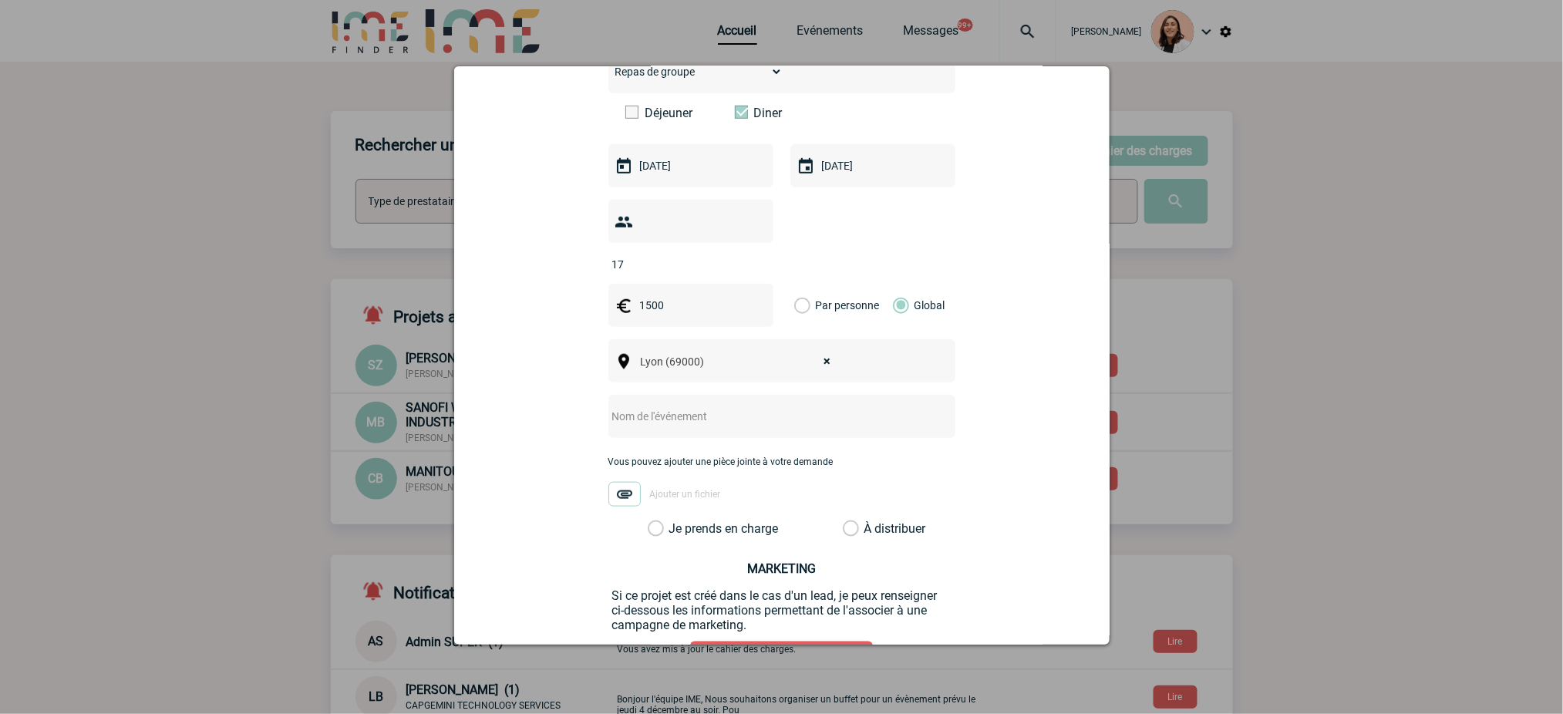
click at [676, 427] on input "text" at bounding box center [762, 416] width 306 height 20
drag, startPoint x: 828, startPoint y: 417, endPoint x: 780, endPoint y: 406, distance: 49.8
click at [780, 406] on div "CENTRALISATION - CNR / Brasserie du [PERSON_NAME] 07.07" at bounding box center [782, 416] width 347 height 43
drag, startPoint x: 730, startPoint y: 427, endPoint x: 700, endPoint y: 417, distance: 31.0
click at [700, 417] on input "CENTRALISATION - CNR / Brasserie de l'ouest" at bounding box center [762, 416] width 306 height 20
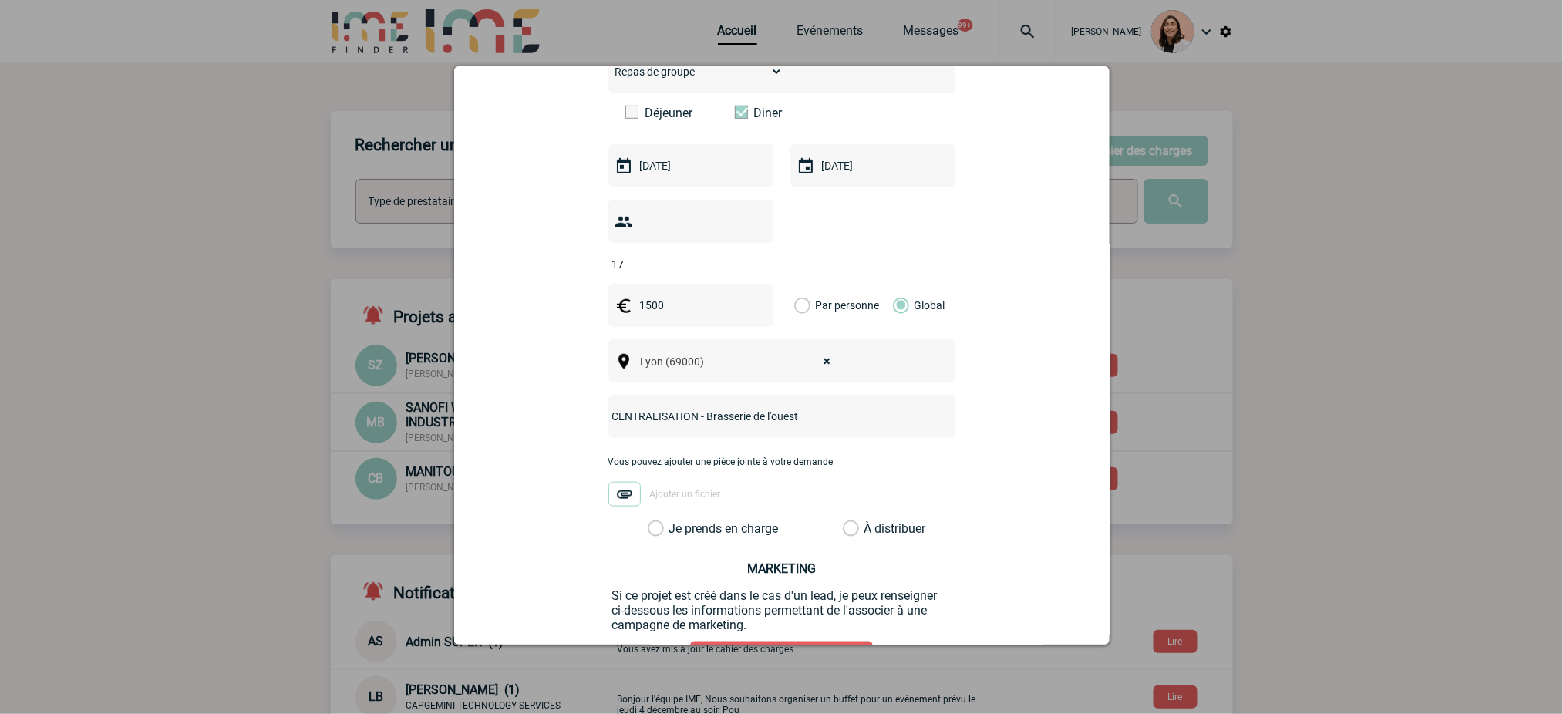
type input "CENTRALISATION - Brasserie de l'ouest"
click at [978, 410] on div "[EMAIL_ADDRESS][PERSON_NAME][DOMAIN_NAME] [DOMAIN_NAME][EMAIL_ADDRESS][PERSON_N…" at bounding box center [782, 239] width 617 height 1000
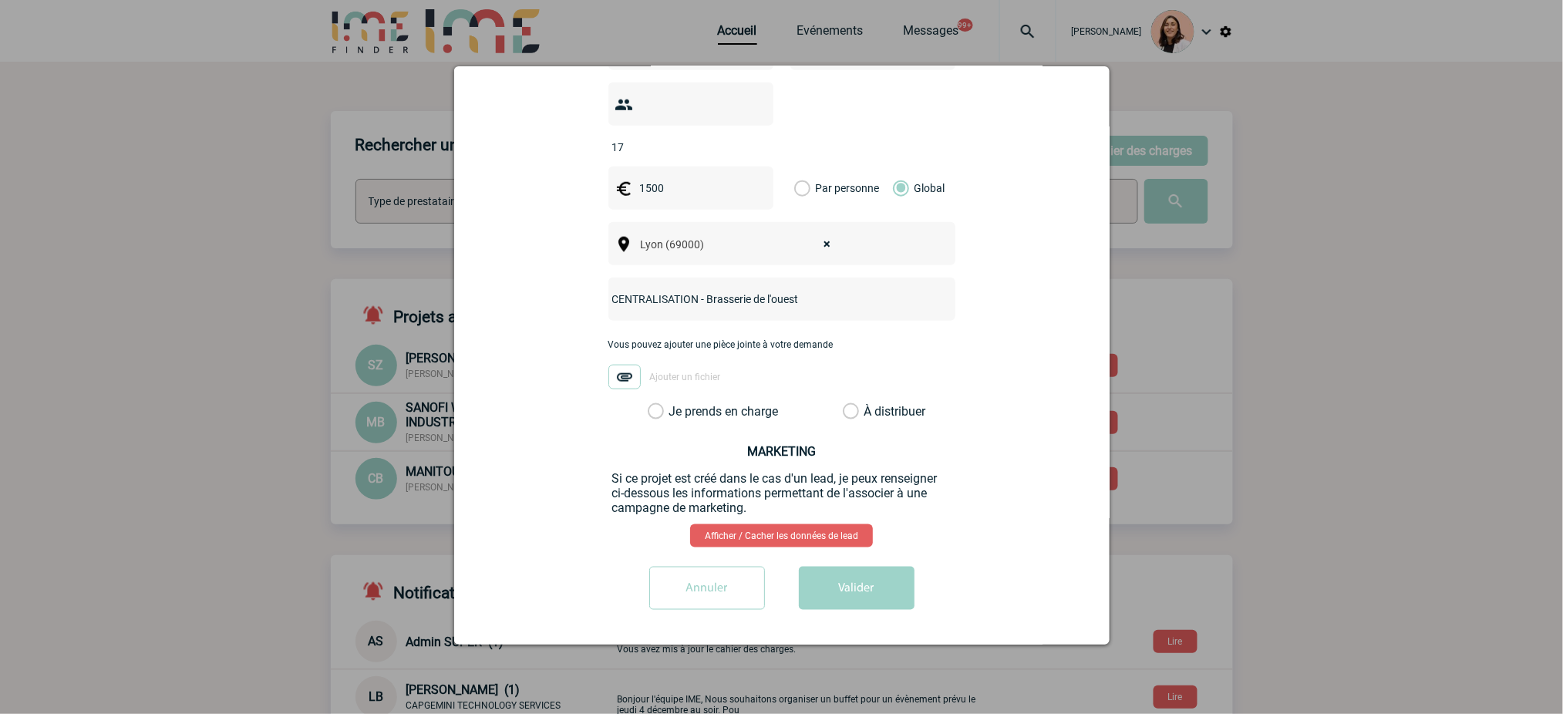
scroll to position [534, 0]
click at [674, 413] on label "Je prends en charge" at bounding box center [661, 411] width 26 height 15
click at [0, 0] on input "Je prends en charge" at bounding box center [0, 0] width 0 height 0
drag, startPoint x: 857, startPoint y: 586, endPoint x: 1450, endPoint y: 581, distance: 593.2
click at [865, 584] on button "Valider" at bounding box center [857, 588] width 116 height 43
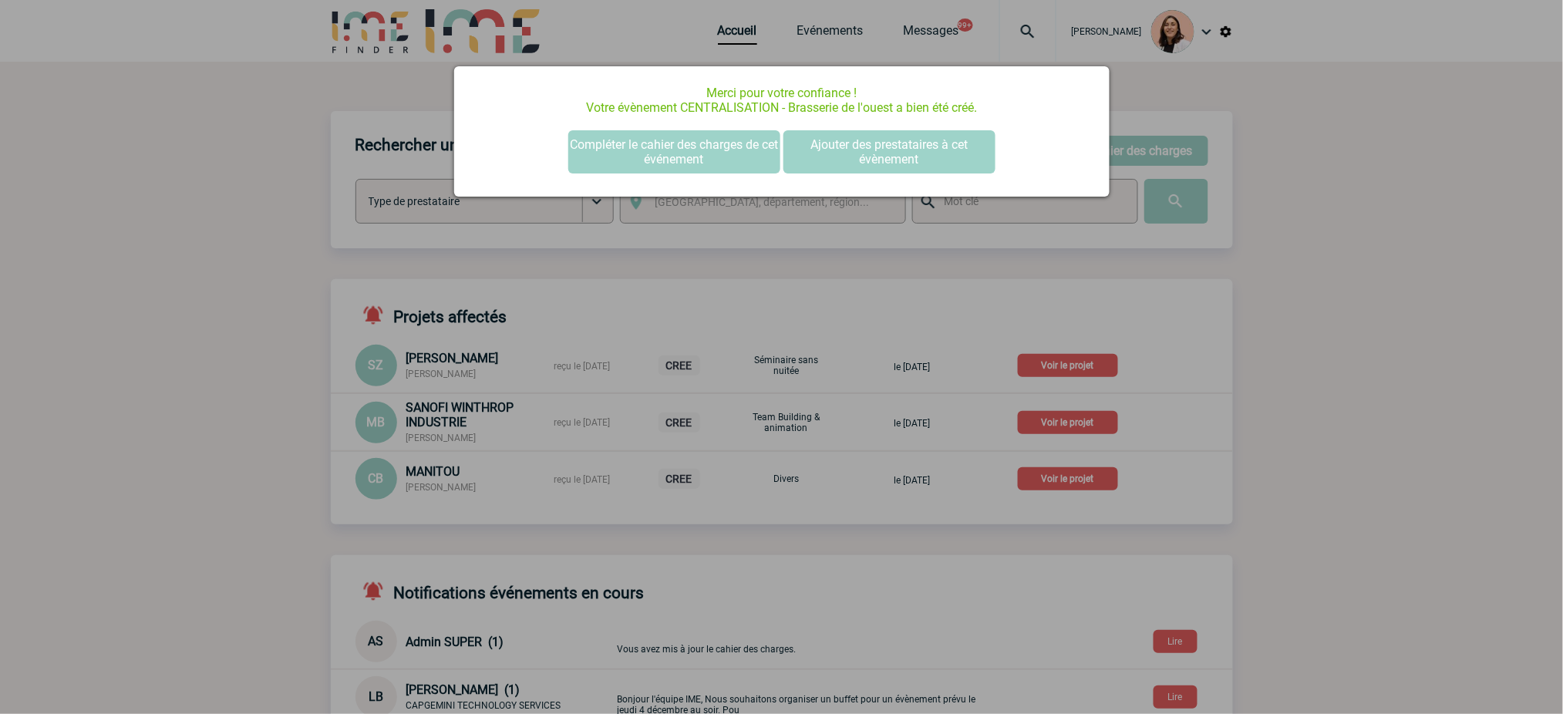
scroll to position [0, 0]
click at [709, 153] on button "Compléter le cahier des charges de cet événement" at bounding box center [674, 151] width 212 height 43
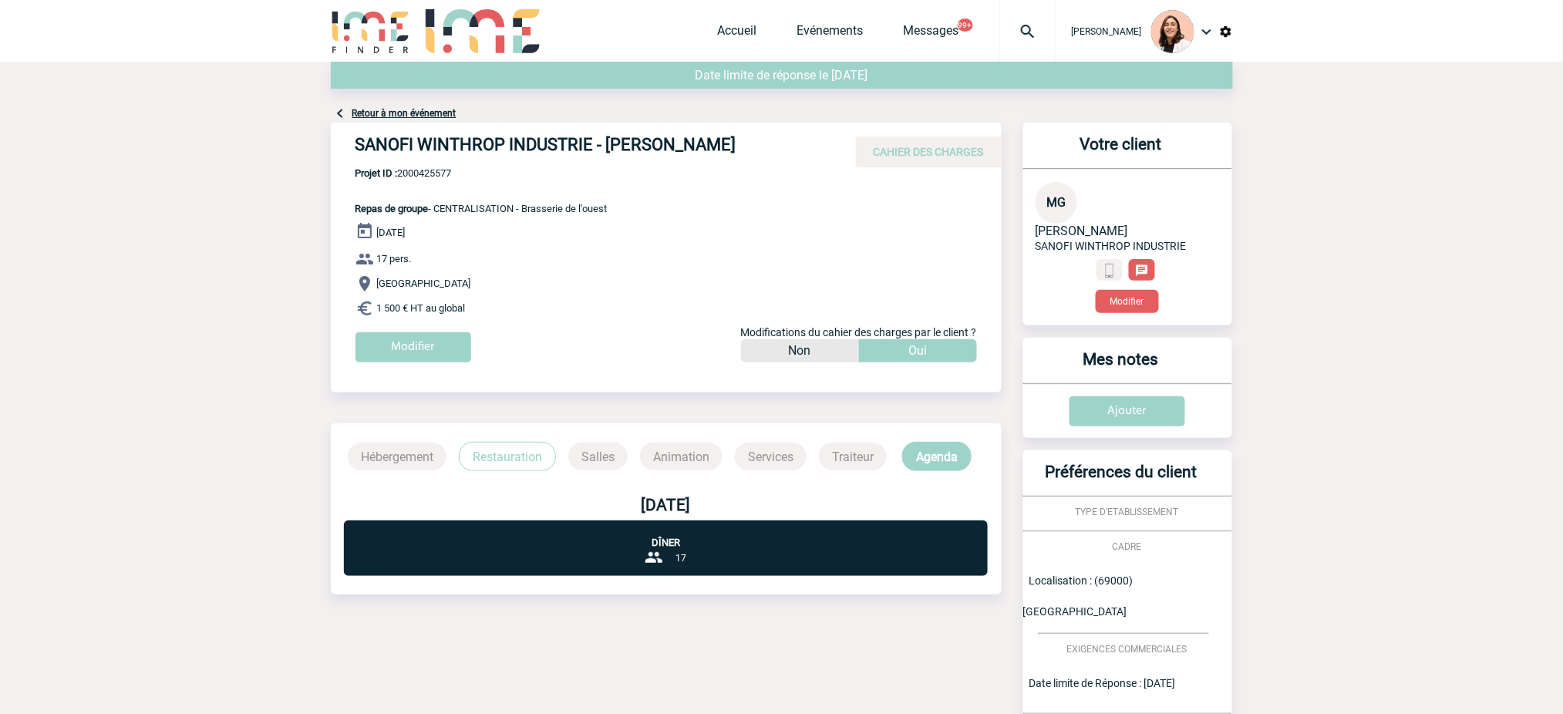
click at [427, 167] on span "Projet ID : 2000425577" at bounding box center [482, 173] width 252 height 12
copy span "2000425577"
click at [679, 142] on h4 "SANOFI WINTHROP INDUSTRIE - Mireille GRANGER" at bounding box center [587, 148] width 463 height 26
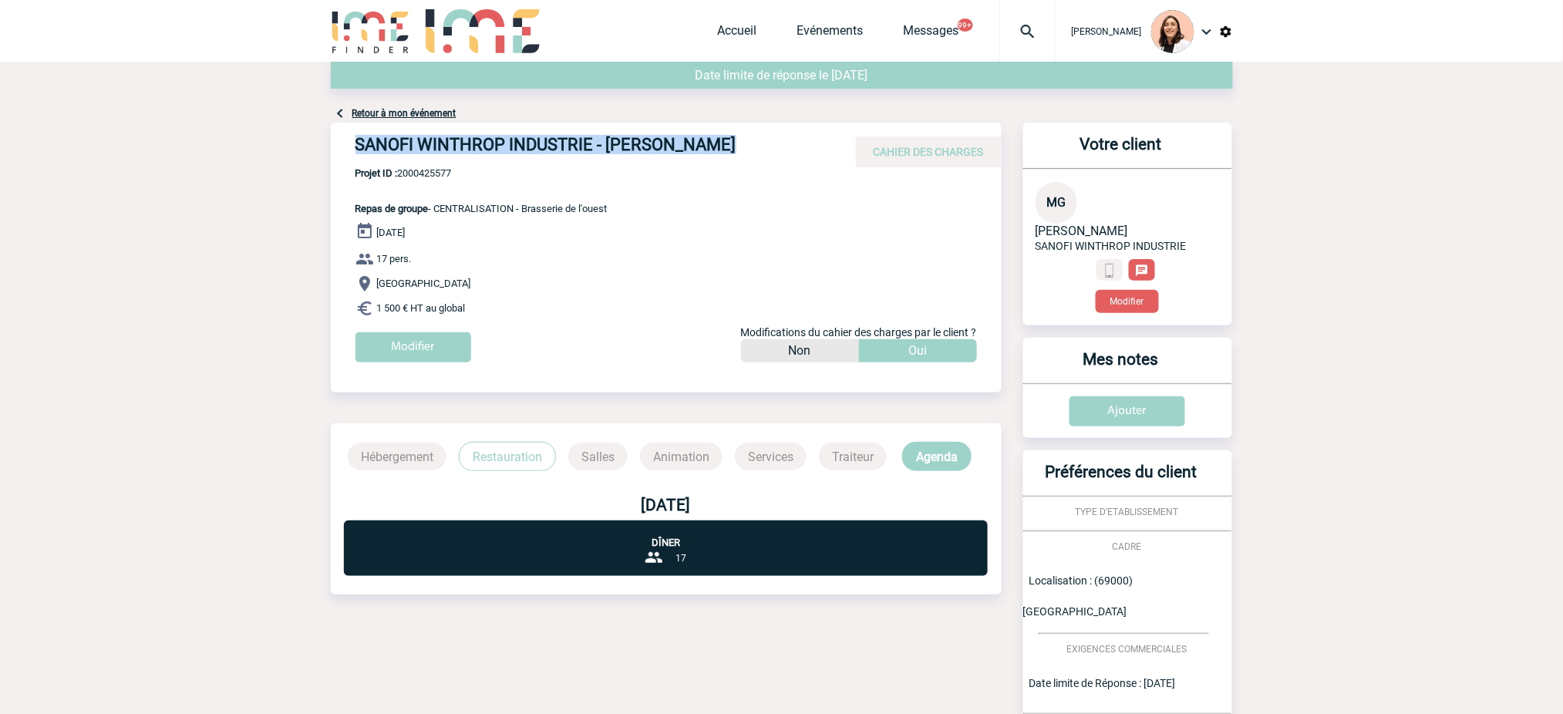
click at [679, 142] on h4 "SANOFI WINTHROP INDUSTRIE - Mireille GRANGER" at bounding box center [587, 148] width 463 height 26
copy div "SANOFI WINTHROP INDUSTRIE - Mireille GRANGER"
click at [444, 171] on span "Projet ID : 2000425577" at bounding box center [482, 173] width 252 height 12
drag, startPoint x: 444, startPoint y: 171, endPoint x: 805, endPoint y: 191, distance: 361.5
click at [444, 170] on span "Projet ID : 2000425577" at bounding box center [482, 173] width 252 height 12
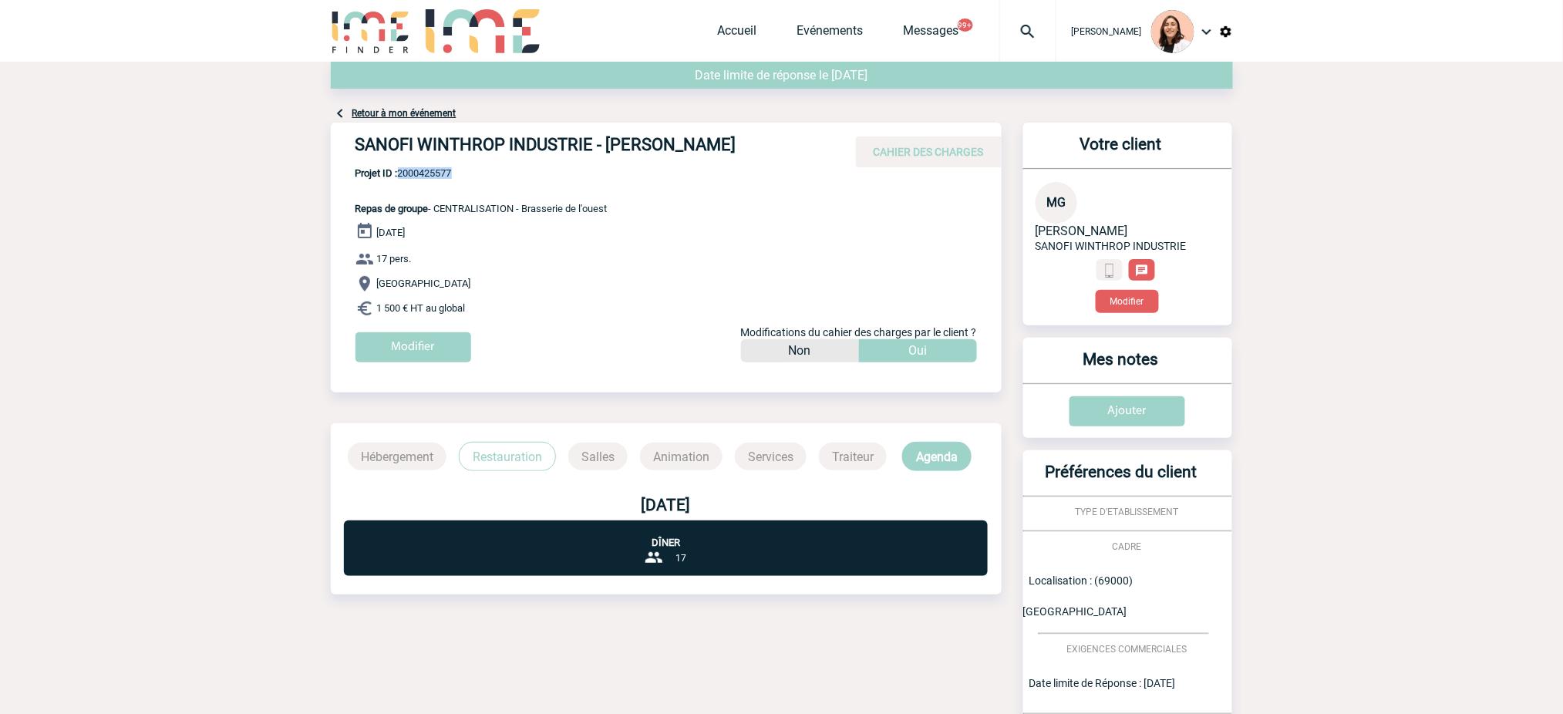
copy span "2000425577"
drag, startPoint x: 676, startPoint y: 235, endPoint x: 655, endPoint y: 211, distance: 31.7
click at [673, 228] on div "21 Octobre 2025 17 pers. Lyon 1 500 € HT au global Modifier Modifications du ca…" at bounding box center [679, 298] width 646 height 152
drag, startPoint x: 655, startPoint y: 211, endPoint x: 527, endPoint y: 210, distance: 128.1
click at [527, 210] on div "SANOFI WINTHROP INDUSTRIE - Mireille GRANGER CAHIER DES CHARGES SANOFI WINTHROP…" at bounding box center [666, 248] width 671 height 251
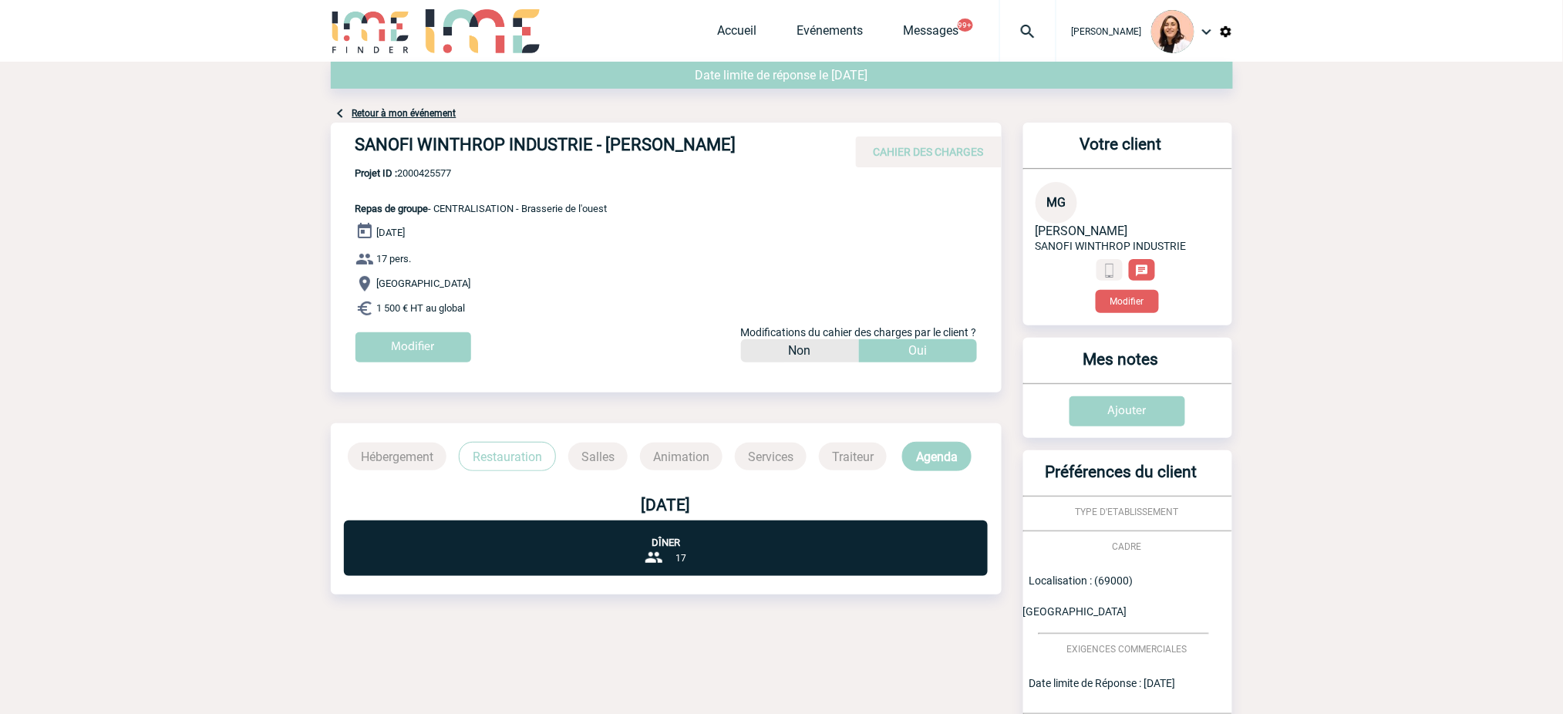
copy span "Brasserie de l'ouest"
click at [754, 190] on div "SANOFI WINTHROP INDUSTRIE - Mireille GRANGER CAHIER DES CHARGES SANOFI WINTHROP…" at bounding box center [666, 248] width 671 height 251
drag, startPoint x: 723, startPoint y: 137, endPoint x: 610, endPoint y: 146, distance: 113.0
click at [610, 146] on h4 "SANOFI WINTHROP INDUSTRIE - Mireille GRANGER" at bounding box center [587, 148] width 463 height 26
copy h4 "Mireille GRANGER"
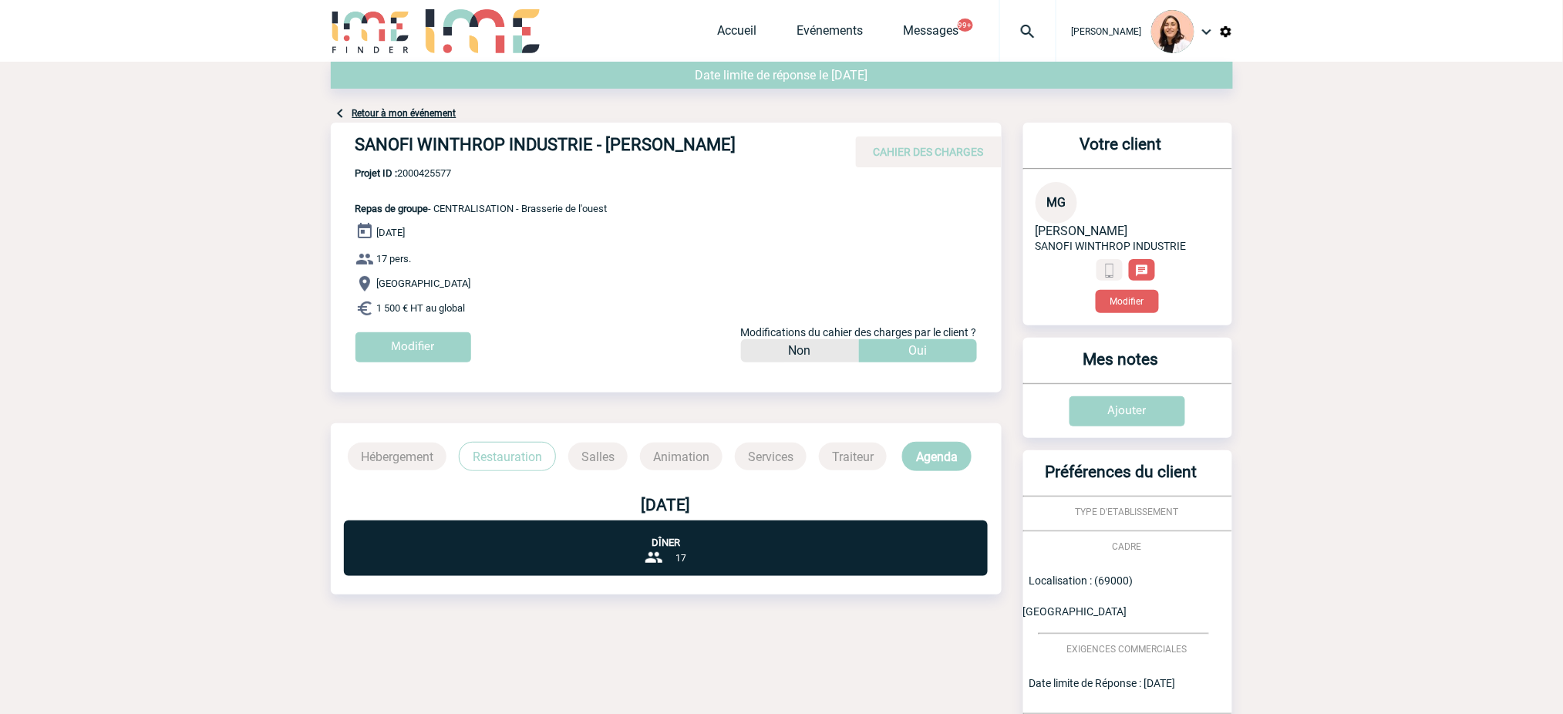
click at [384, 155] on h4 "SANOFI WINTHROP INDUSTRIE - Mireille GRANGER" at bounding box center [587, 148] width 463 height 26
copy h4 "SANOFI"
